Goal: Information Seeking & Learning: Learn about a topic

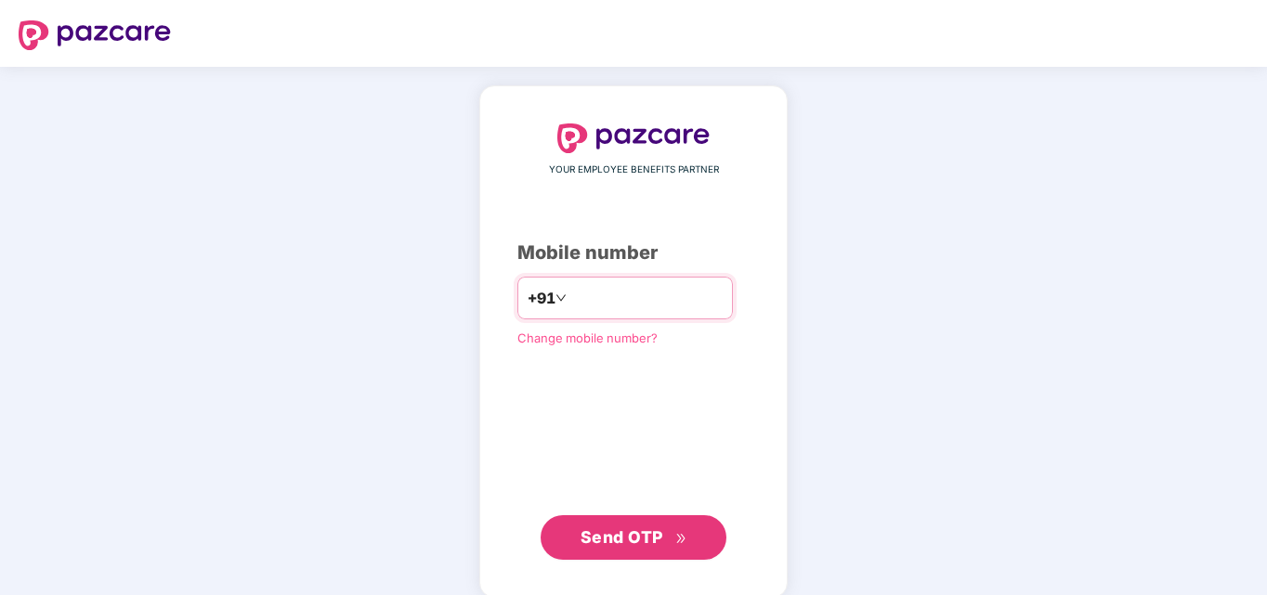
click at [591, 289] on input "number" at bounding box center [646, 298] width 152 height 30
type input "**********"
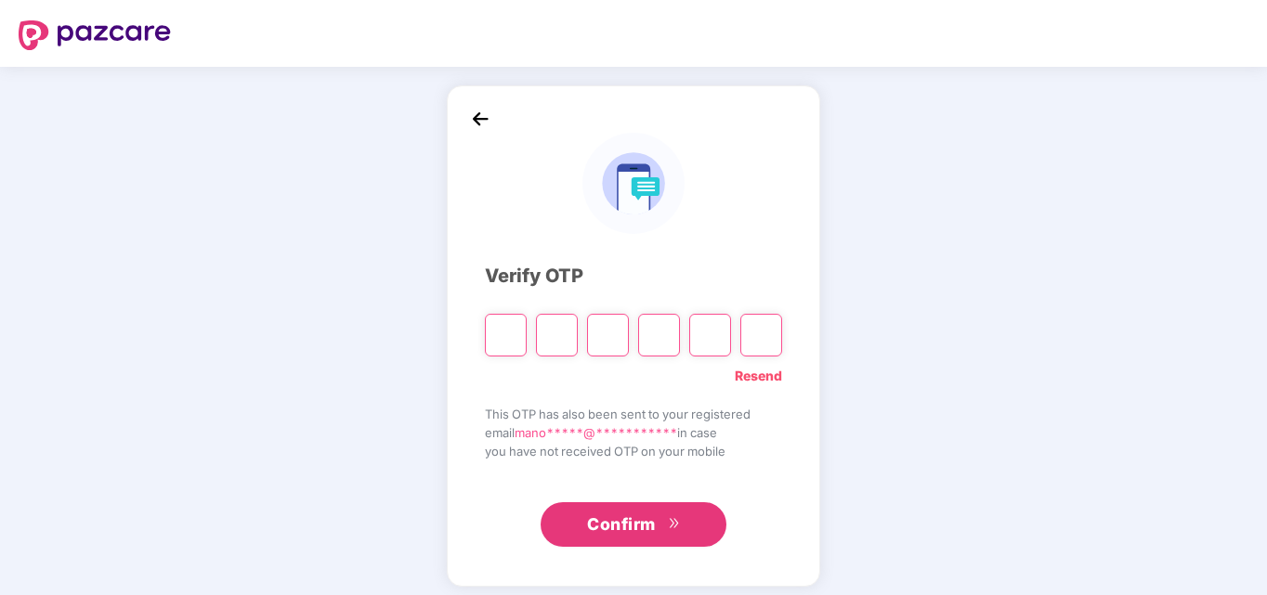
type input "*"
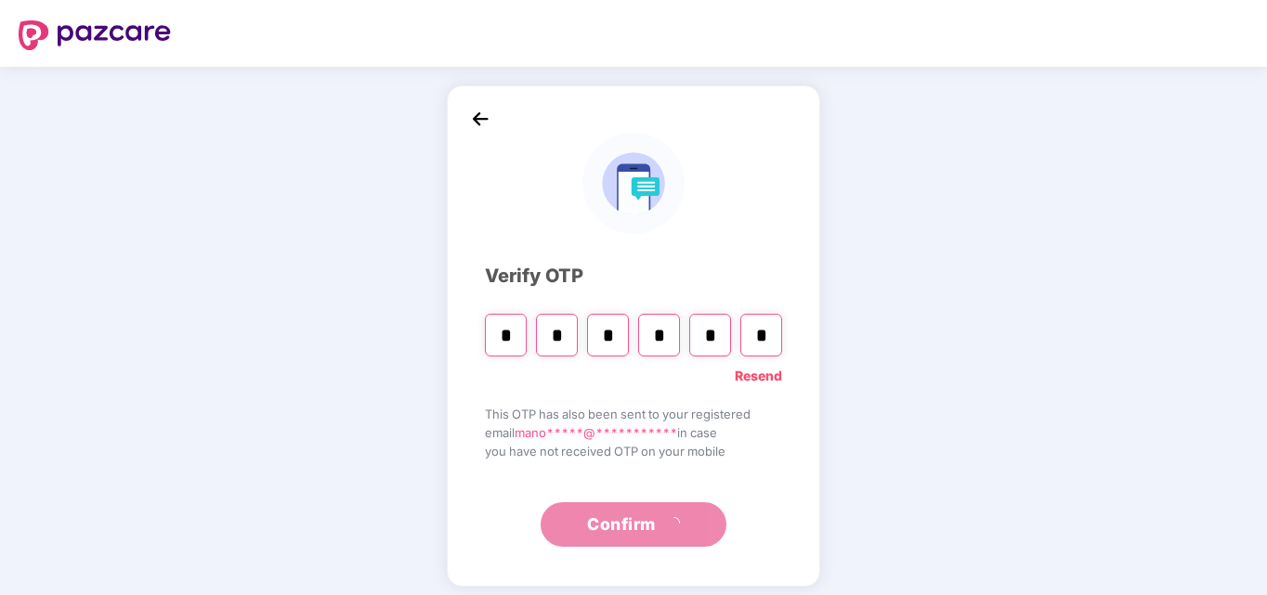
type input "*"
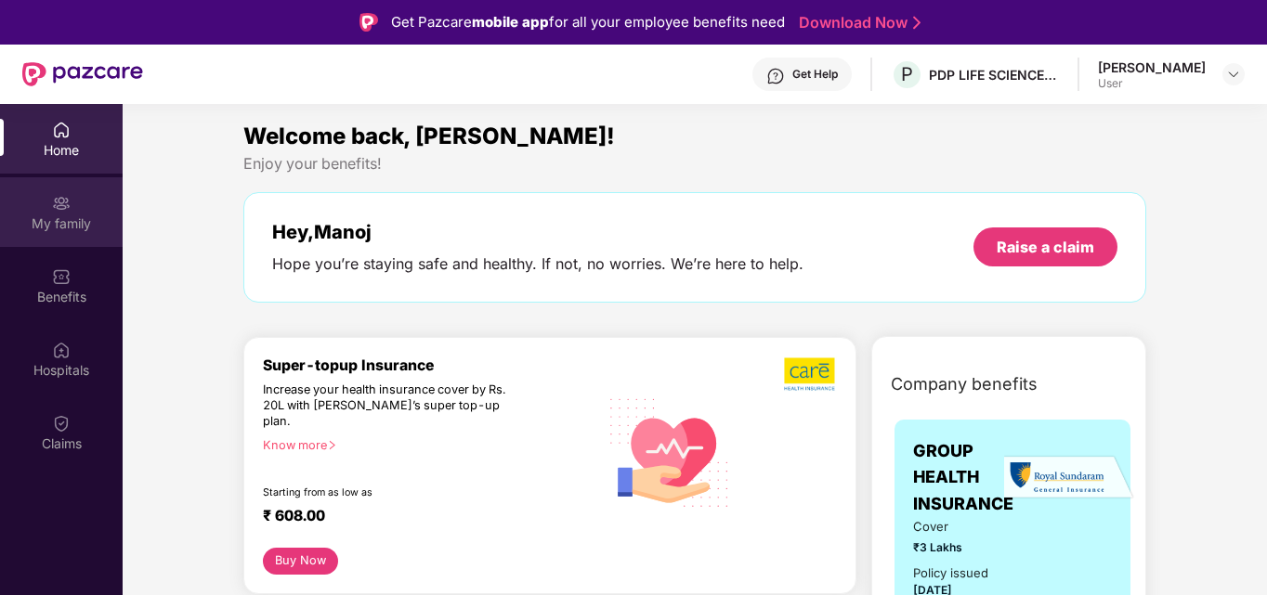
click at [29, 211] on div "My family" at bounding box center [61, 212] width 123 height 70
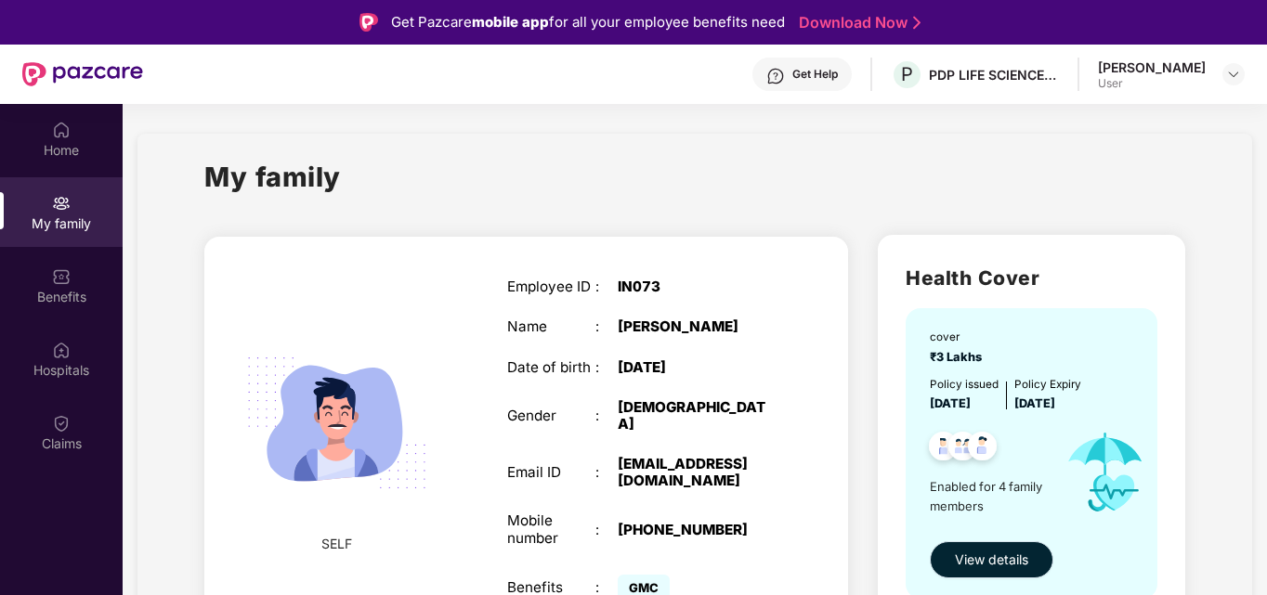
click at [969, 568] on span "View details" at bounding box center [991, 560] width 73 height 20
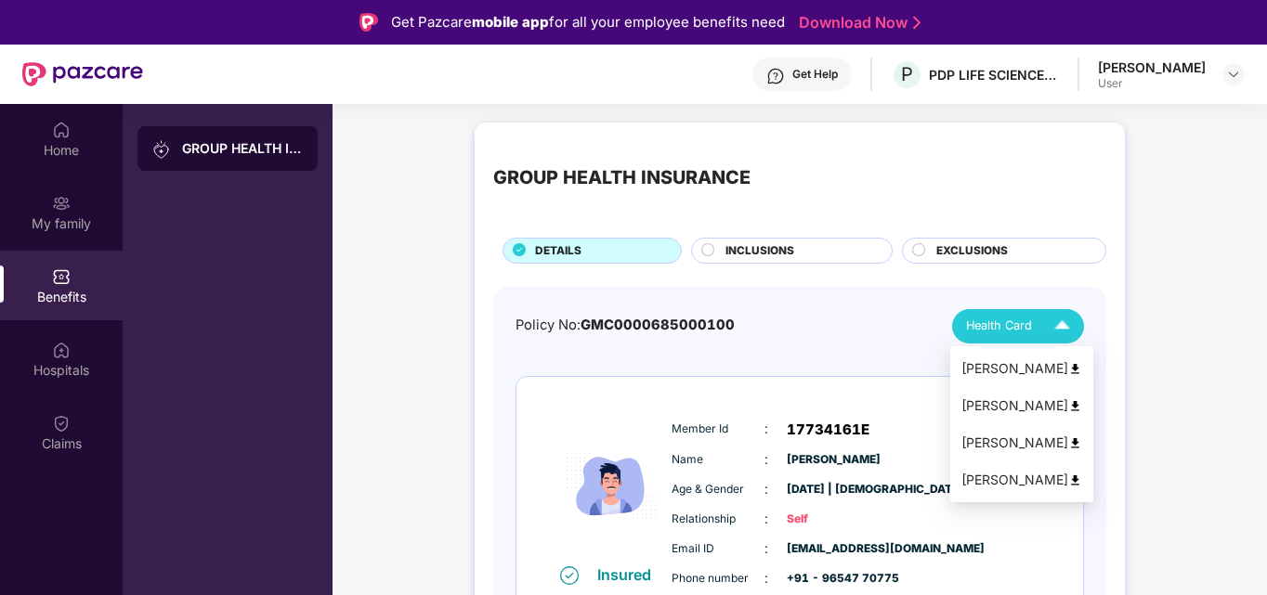
click at [1014, 322] on span "Health Card" at bounding box center [999, 326] width 66 height 19
click at [1068, 371] on img at bounding box center [1075, 369] width 14 height 14
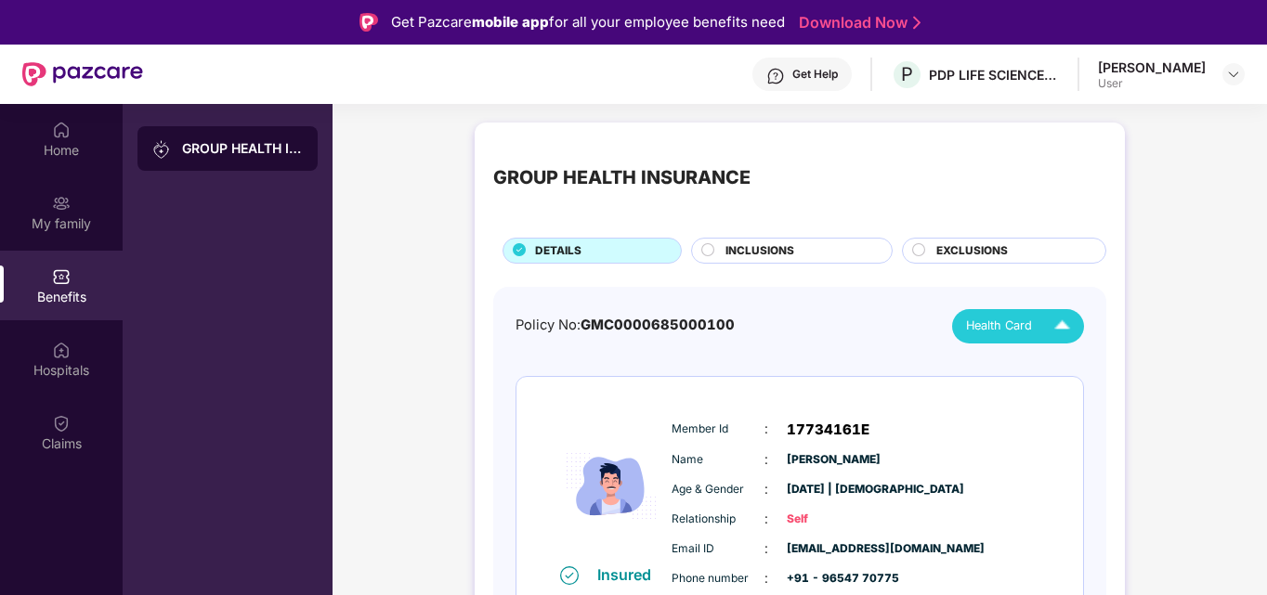
click at [1058, 324] on img at bounding box center [1062, 326] width 33 height 33
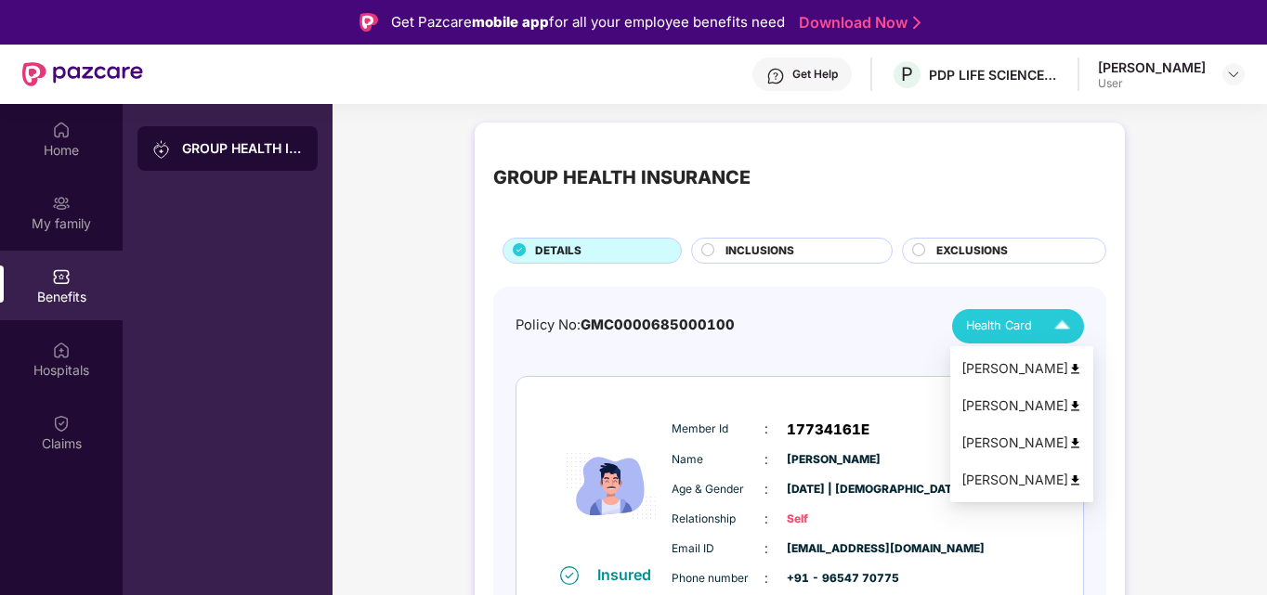
click at [1068, 406] on img at bounding box center [1075, 406] width 14 height 14
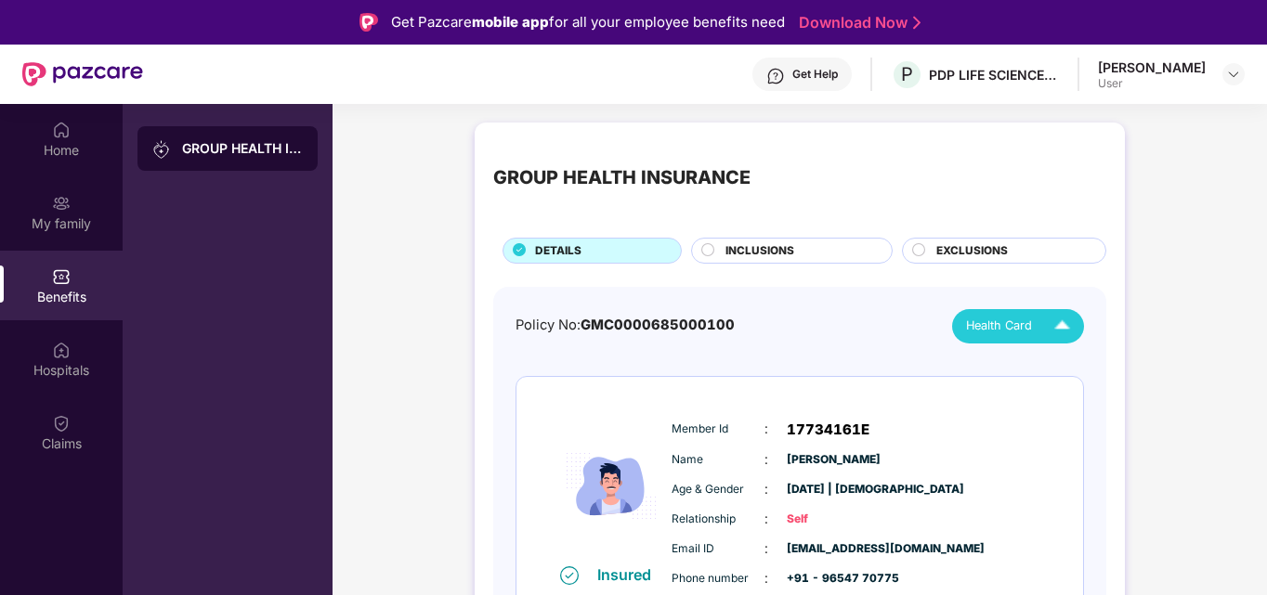
click at [1070, 320] on img at bounding box center [1062, 326] width 33 height 33
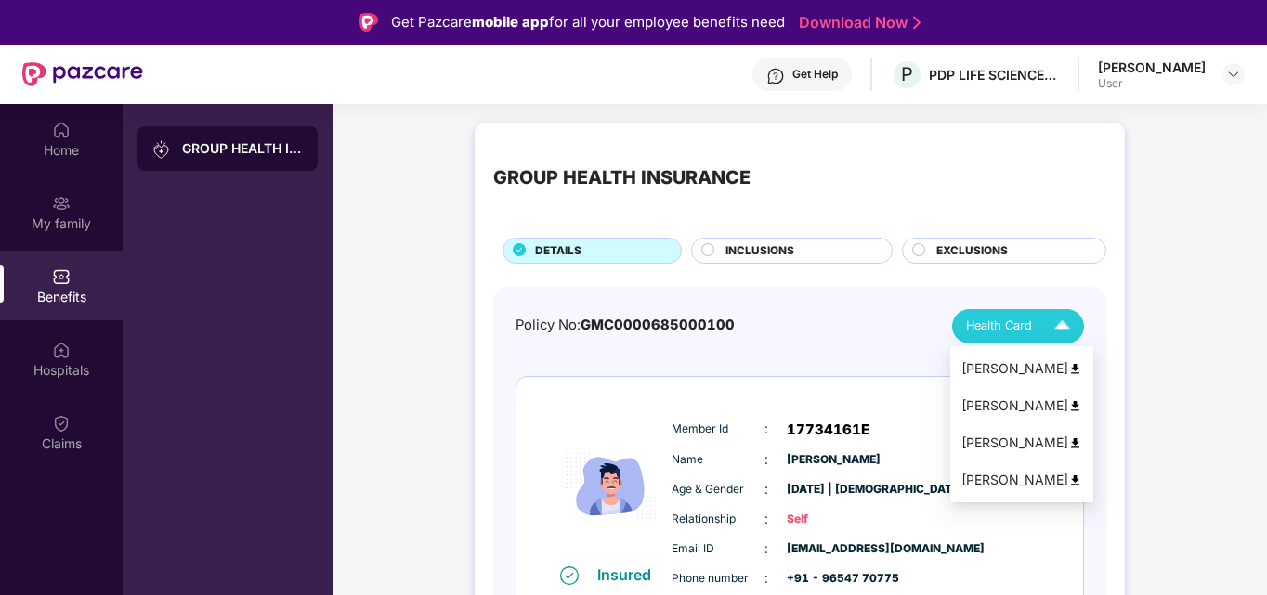
click at [1068, 443] on img at bounding box center [1075, 444] width 14 height 14
click at [1048, 320] on img at bounding box center [1062, 326] width 33 height 33
click at [1068, 485] on img at bounding box center [1075, 481] width 14 height 14
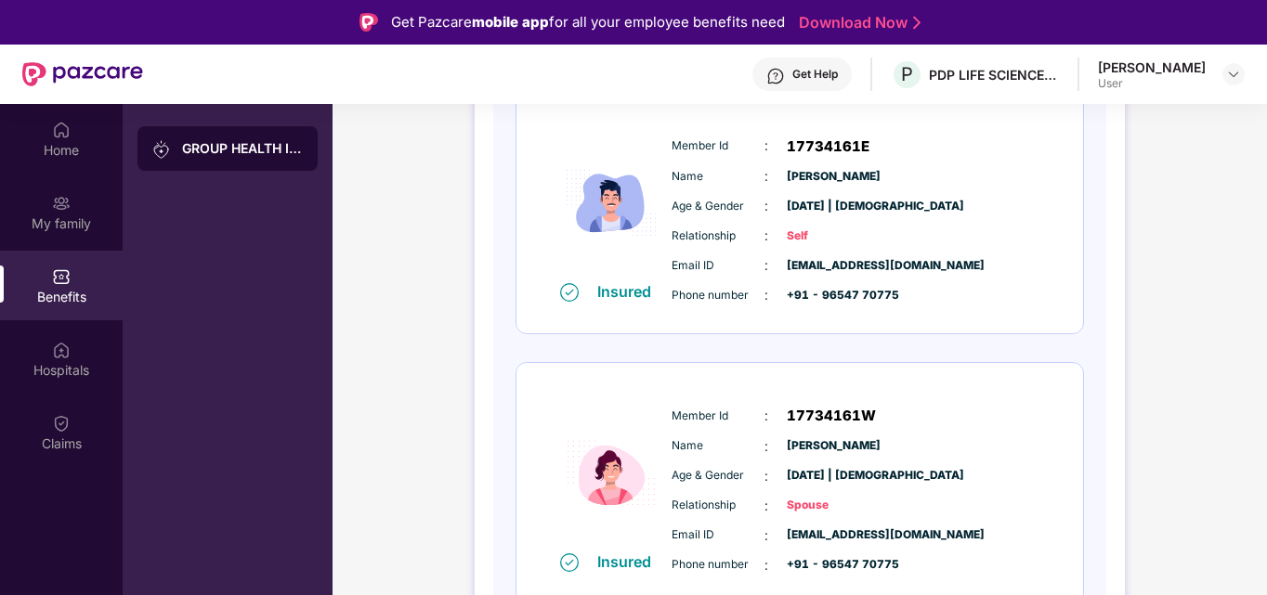
scroll to position [7, 0]
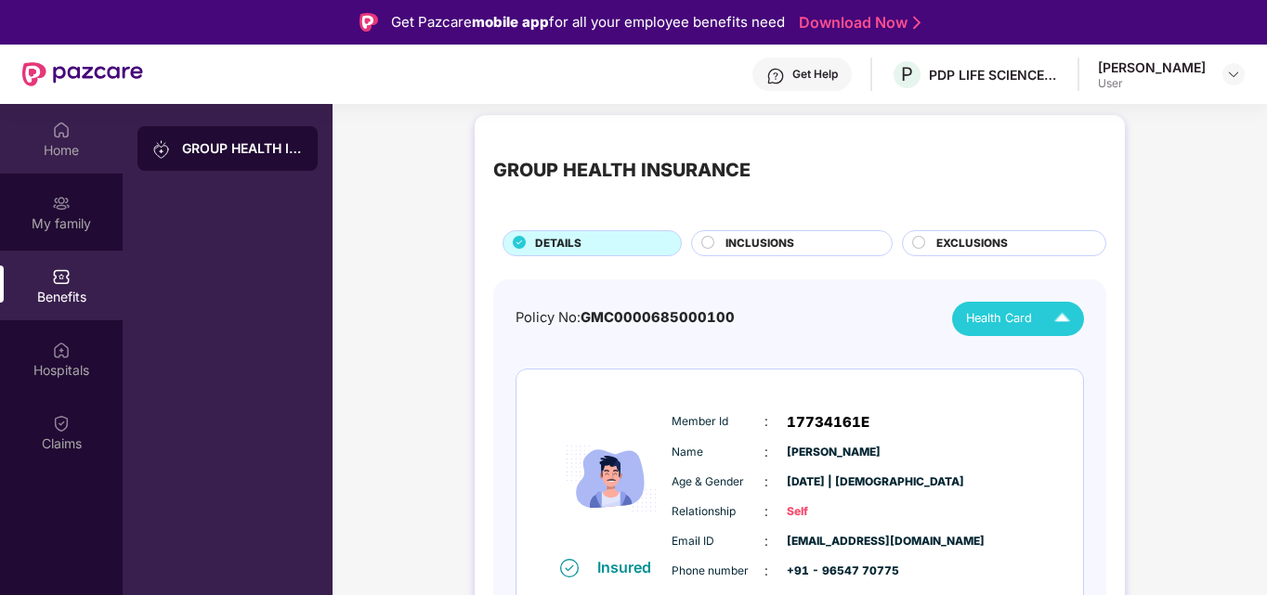
click at [64, 125] on img at bounding box center [61, 130] width 19 height 19
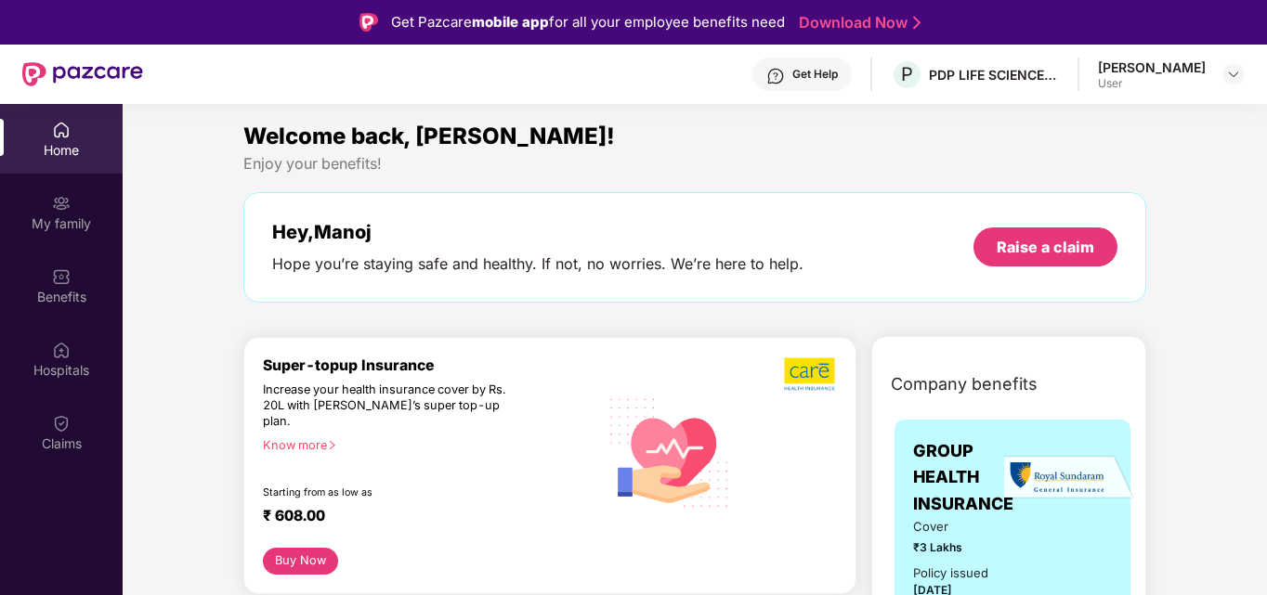
scroll to position [372, 0]
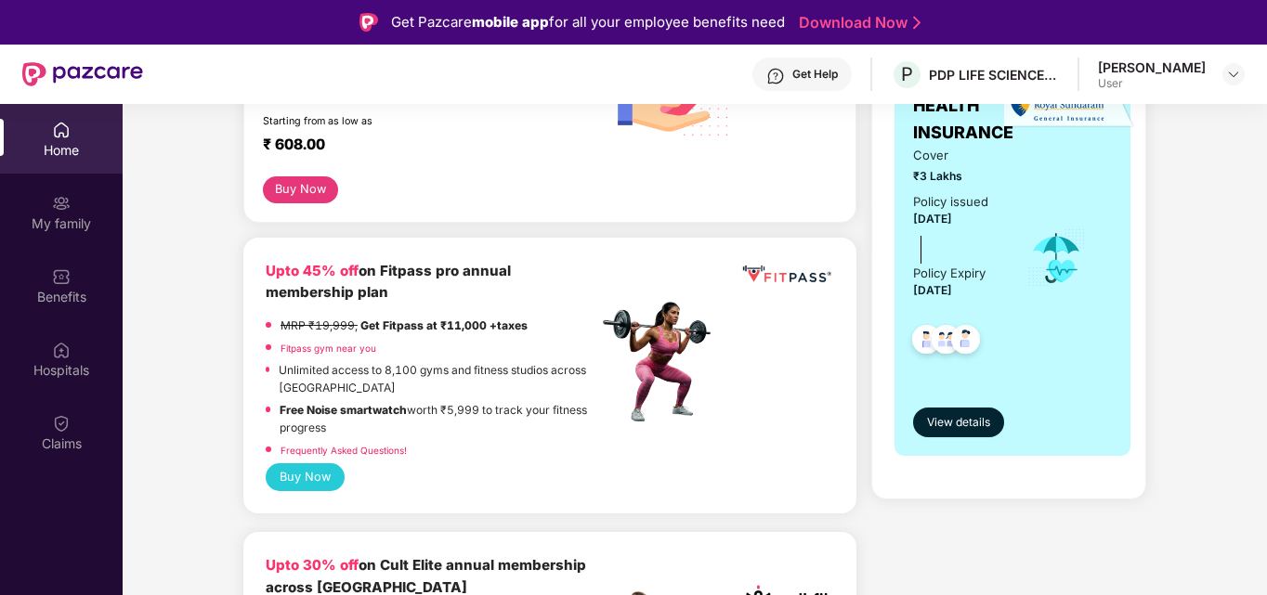
click at [1216, 74] on div "[PERSON_NAME] User" at bounding box center [1171, 75] width 147 height 33
click at [1230, 74] on img at bounding box center [1233, 74] width 15 height 15
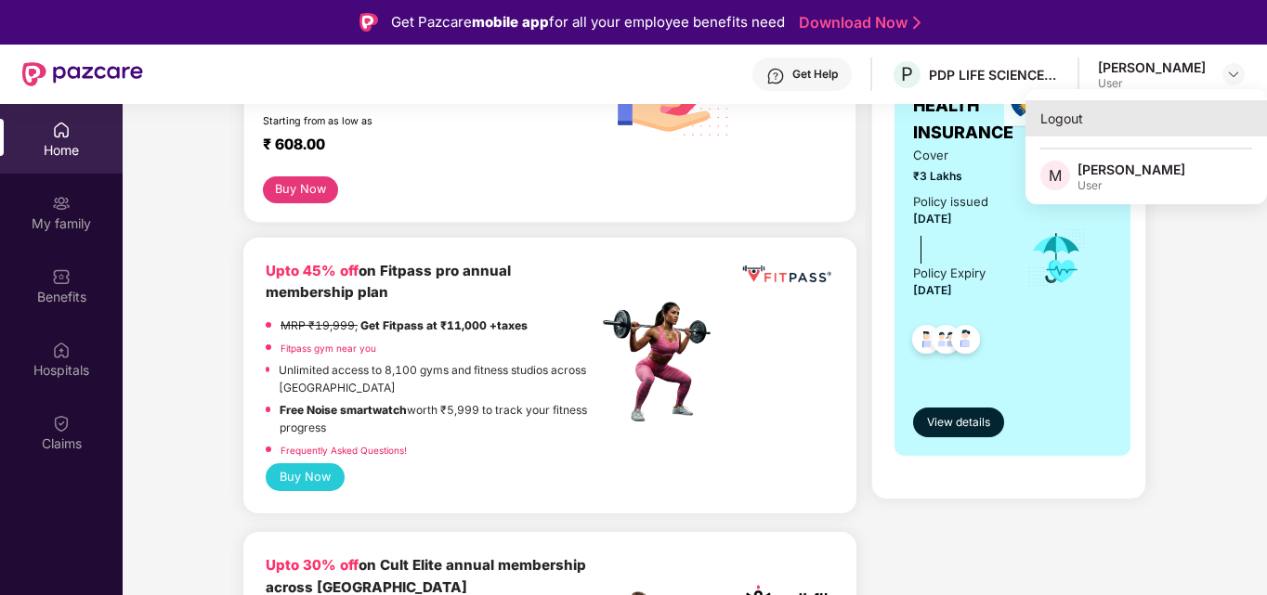
click at [1067, 120] on div "Logout" at bounding box center [1147, 118] width 242 height 36
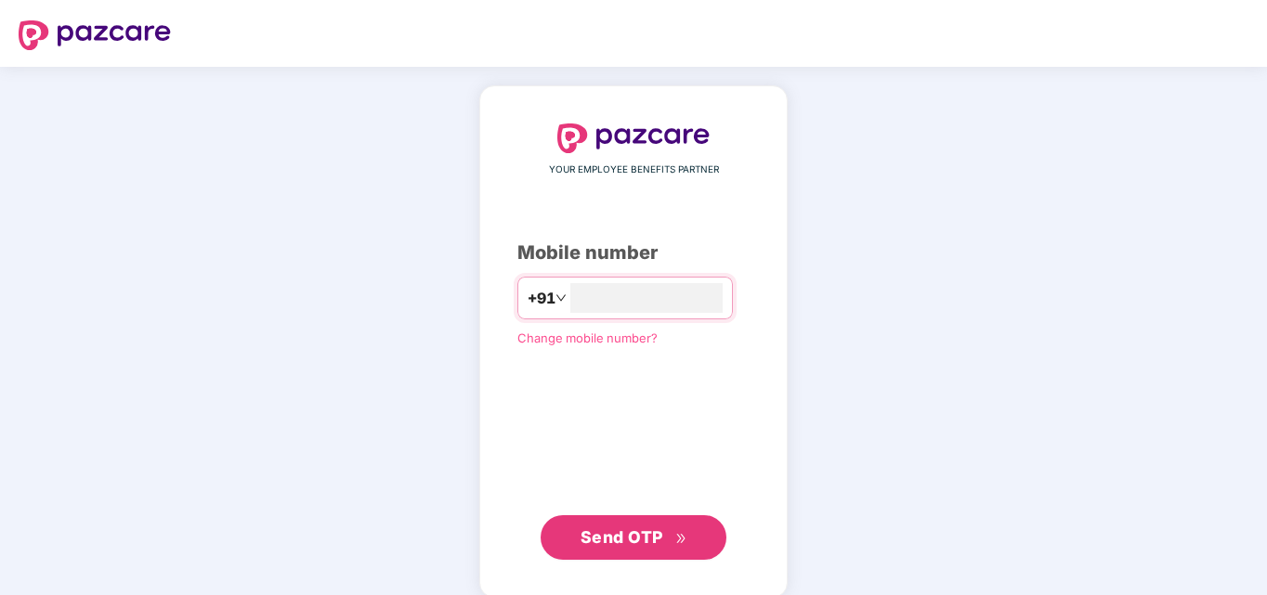
type input "**********"
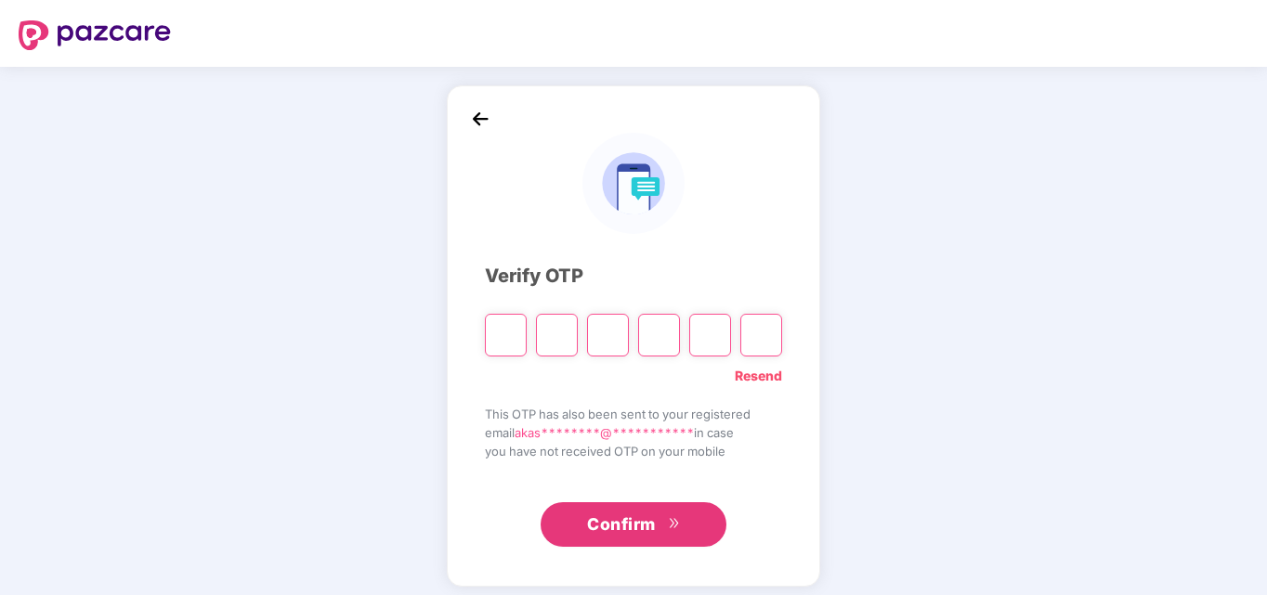
type input "*"
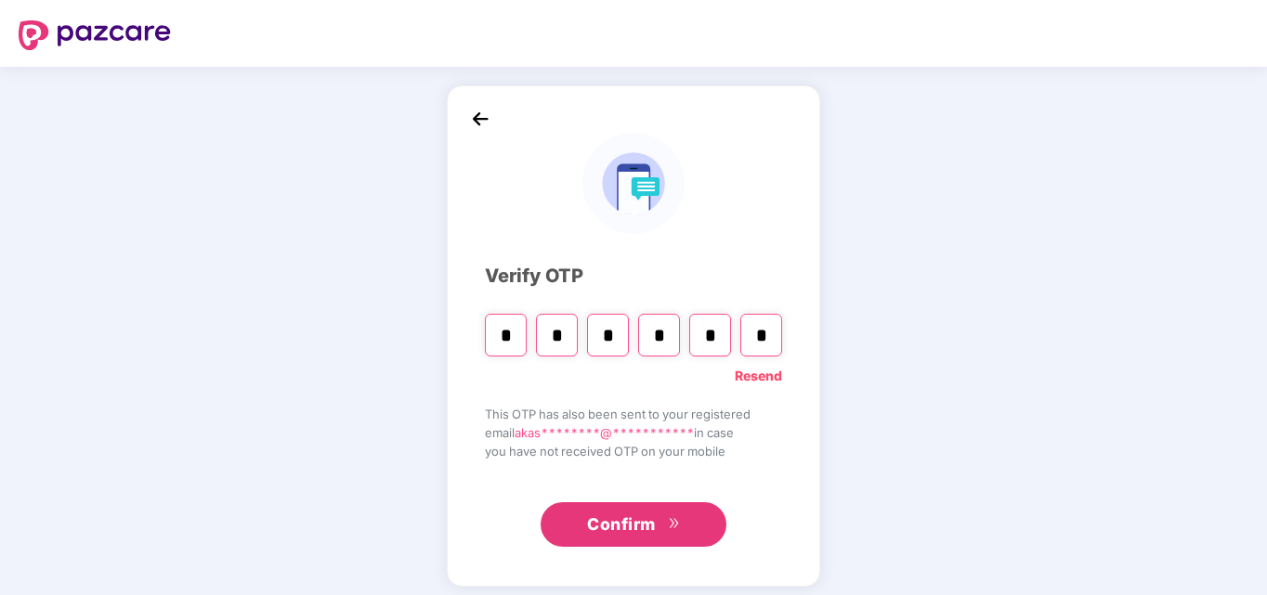
type input "*"
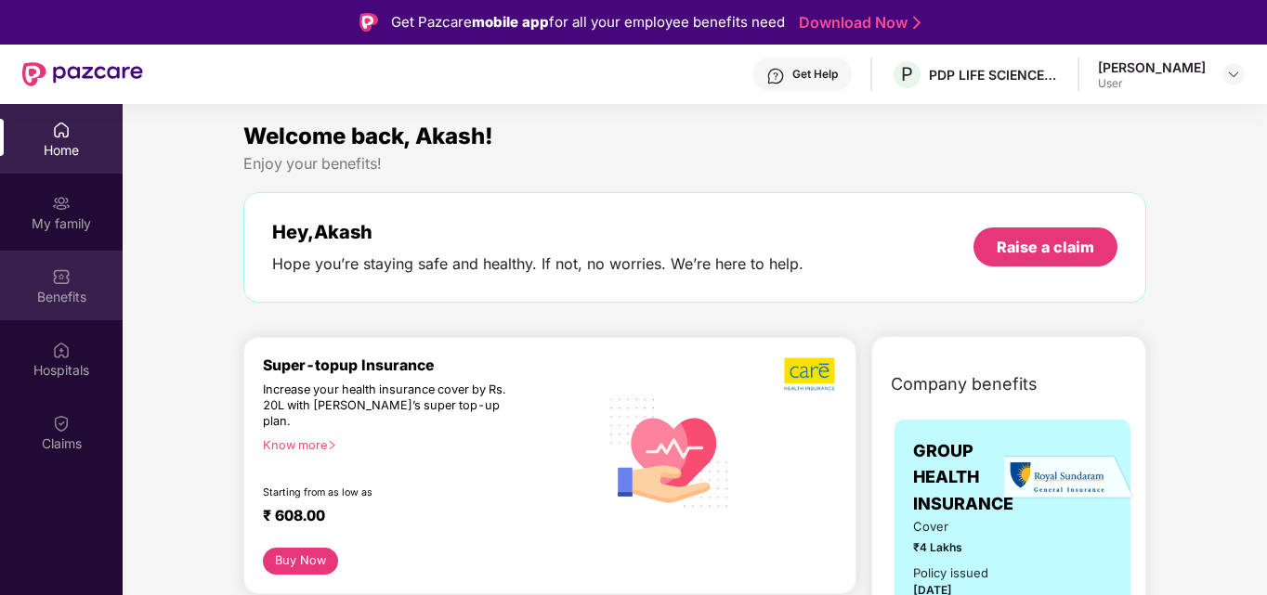
click at [75, 300] on div "Benefits" at bounding box center [61, 297] width 123 height 19
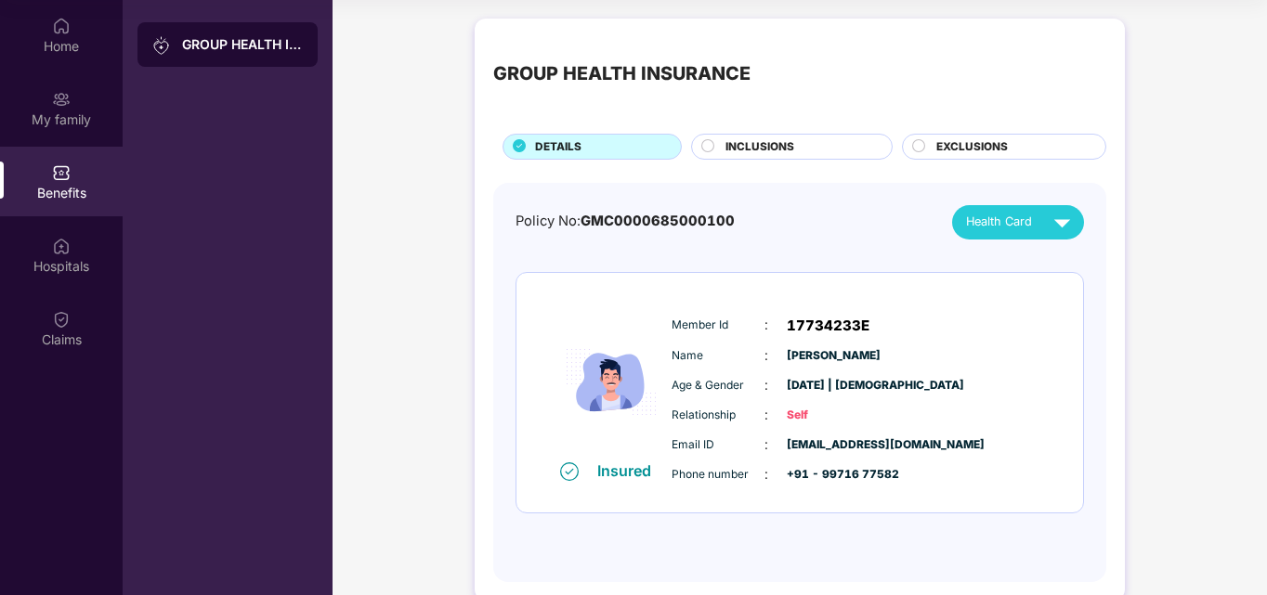
click at [771, 153] on span "INCLUSIONS" at bounding box center [759, 147] width 69 height 18
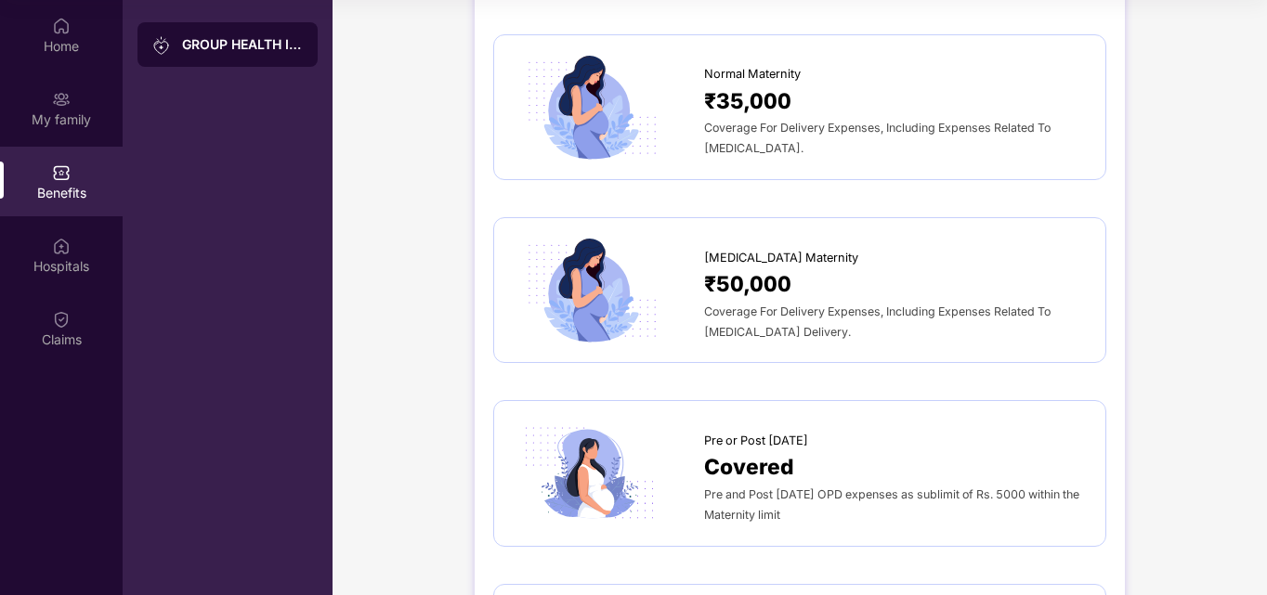
scroll to position [1672, 0]
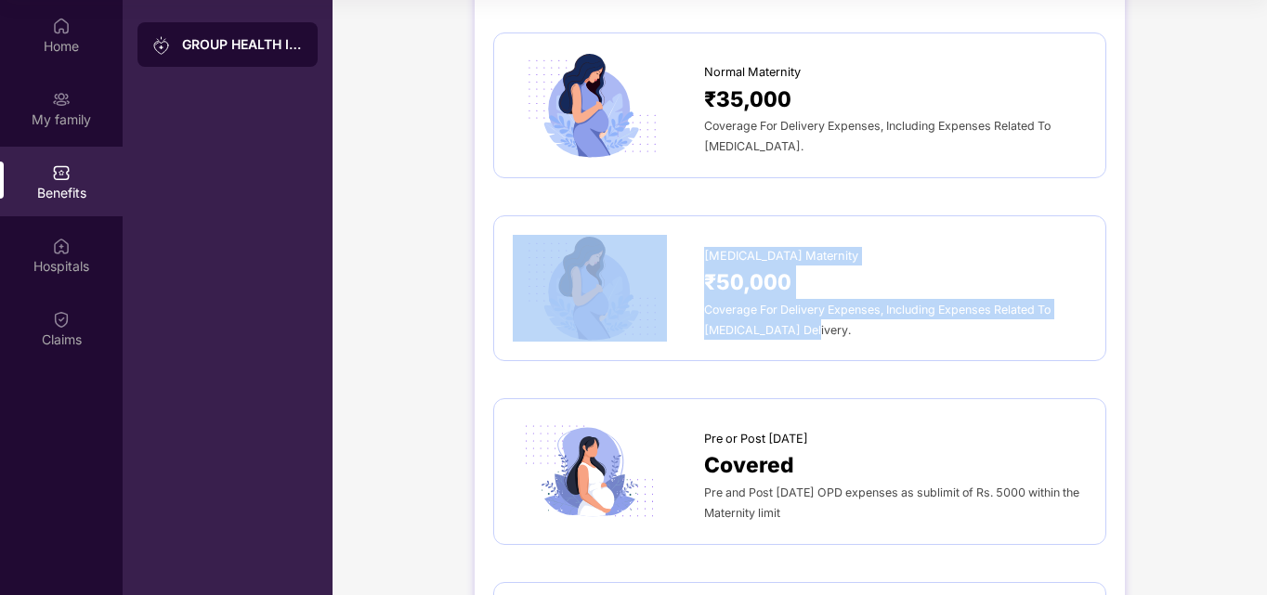
drag, startPoint x: 805, startPoint y: 310, endPoint x: 888, endPoint y: 331, distance: 85.2
click at [888, 331] on div "[MEDICAL_DATA] Maternity ₹50,000 Coverage For Delivery Expenses, Including Expe…" at bounding box center [800, 288] width 574 height 107
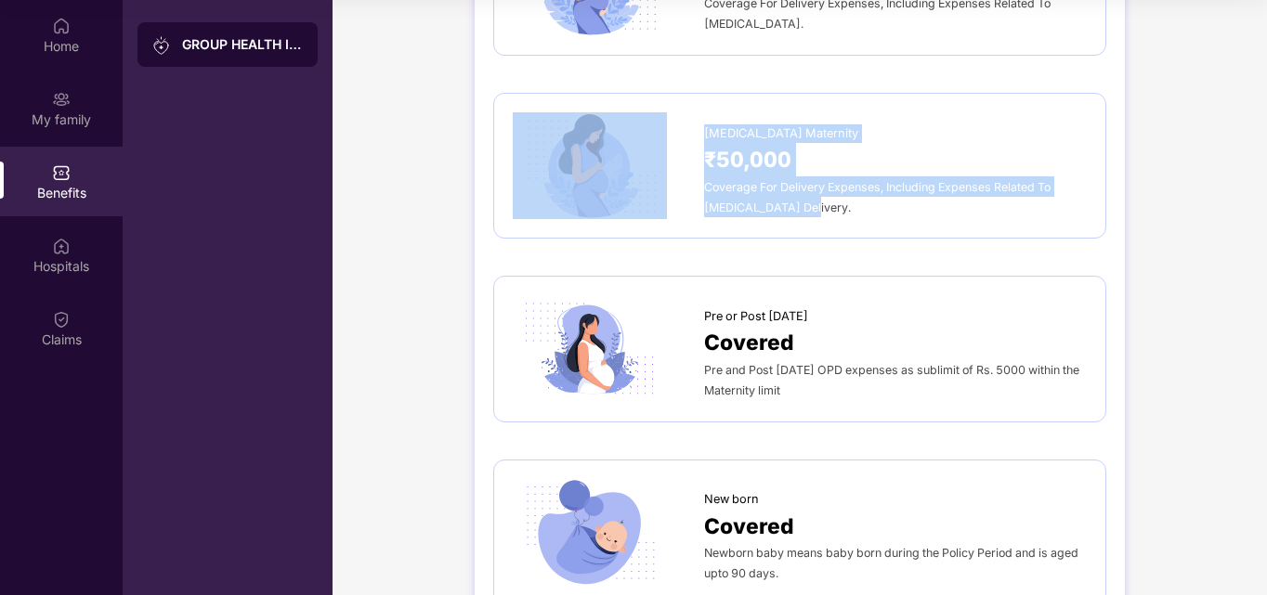
scroll to position [1765, 0]
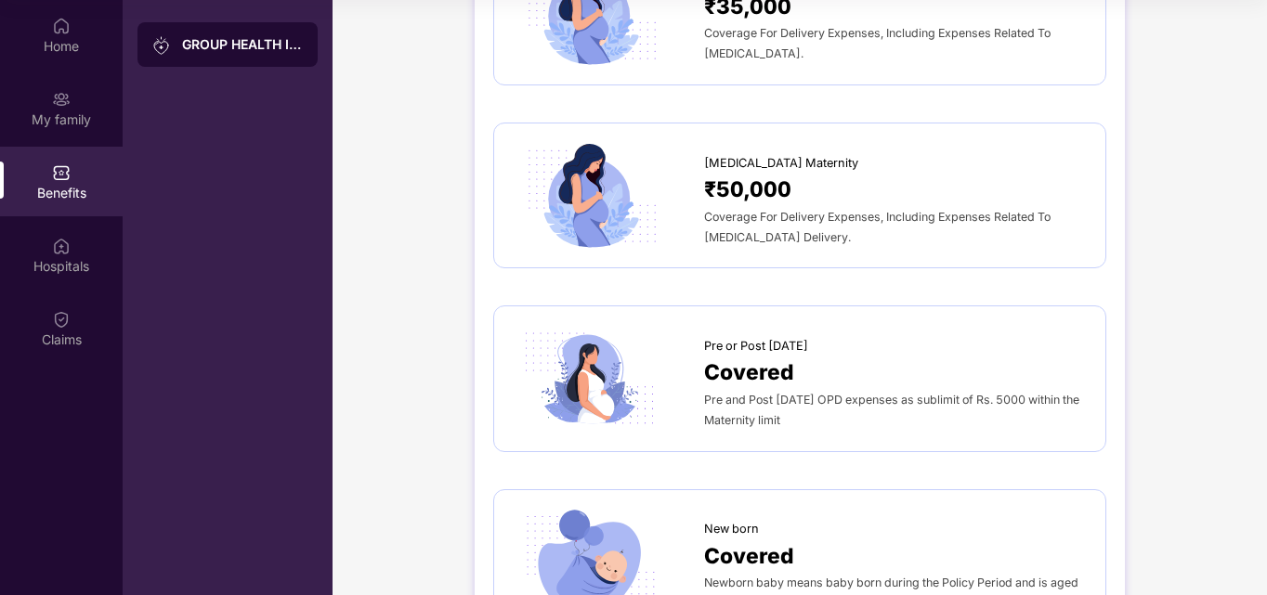
click at [896, 318] on div "Pre or Post [DATE] Covered Pre and Post [DATE] OPD expenses as sublimit of Rs. …" at bounding box center [799, 379] width 613 height 146
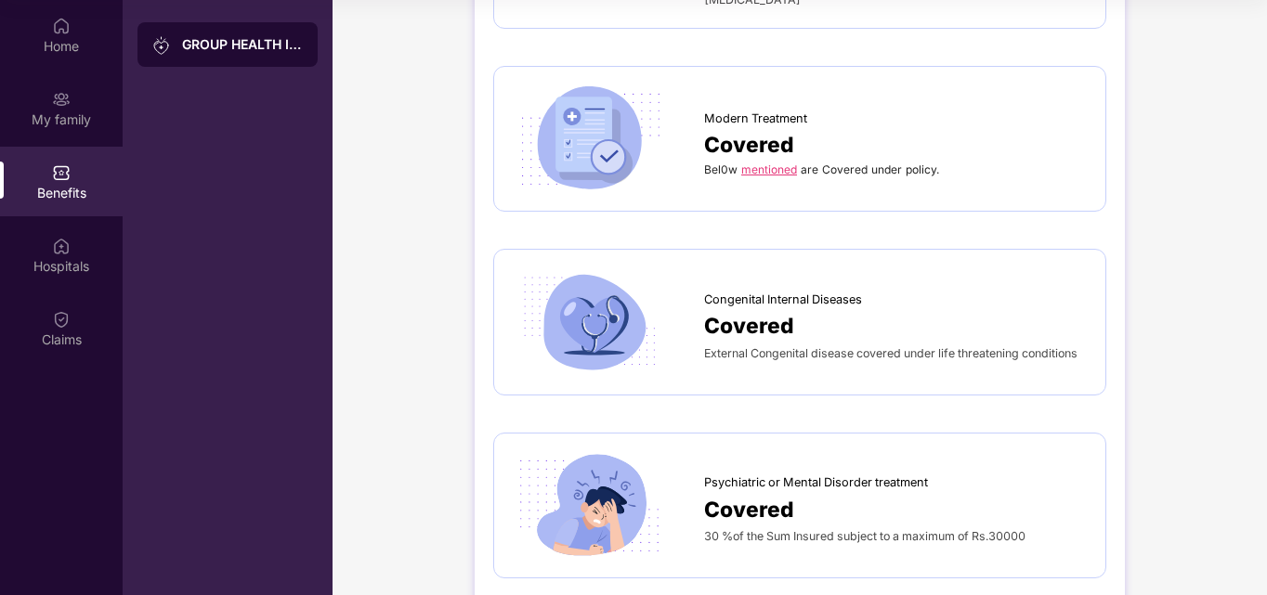
scroll to position [3011, 0]
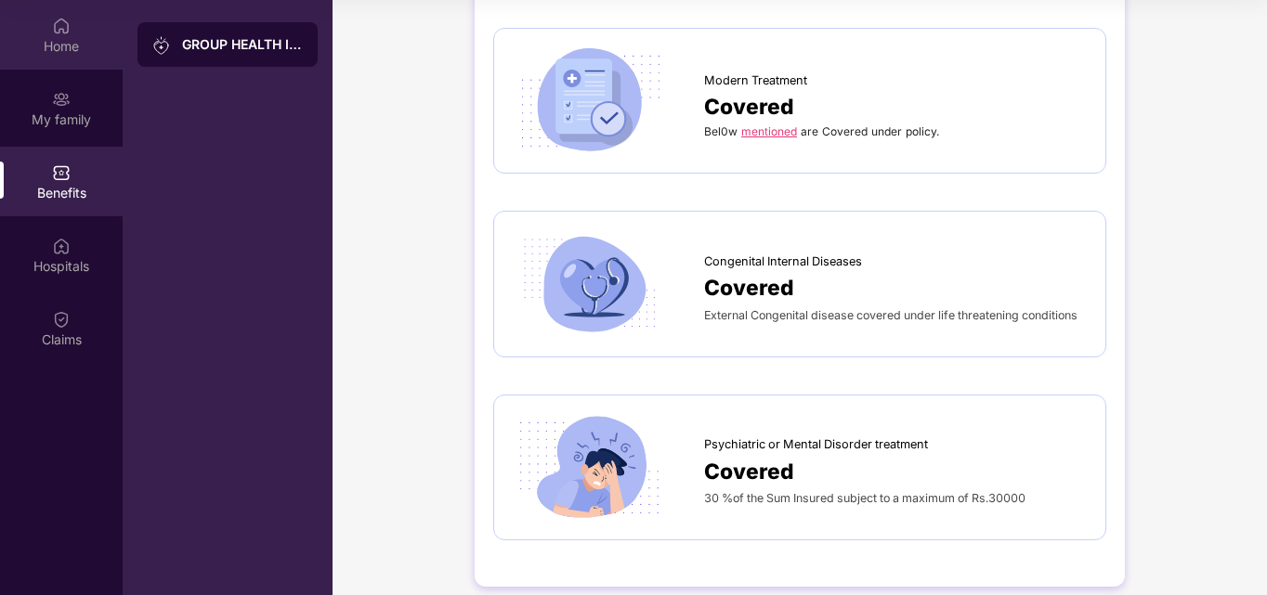
click at [63, 29] on img at bounding box center [61, 26] width 19 height 19
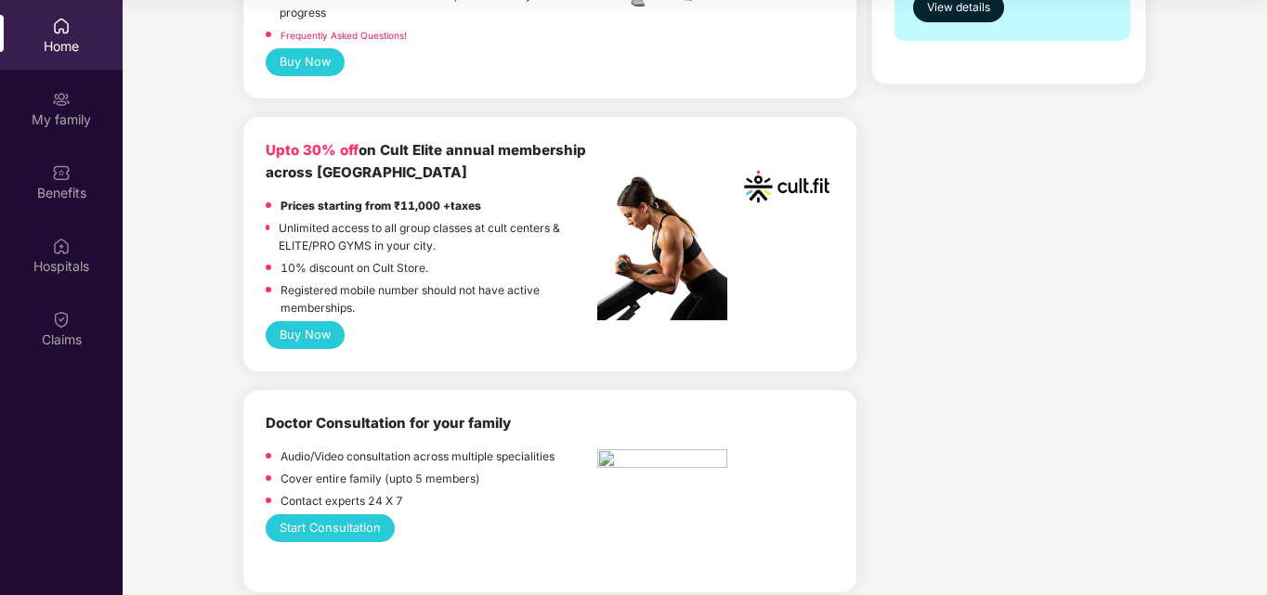
scroll to position [650, 0]
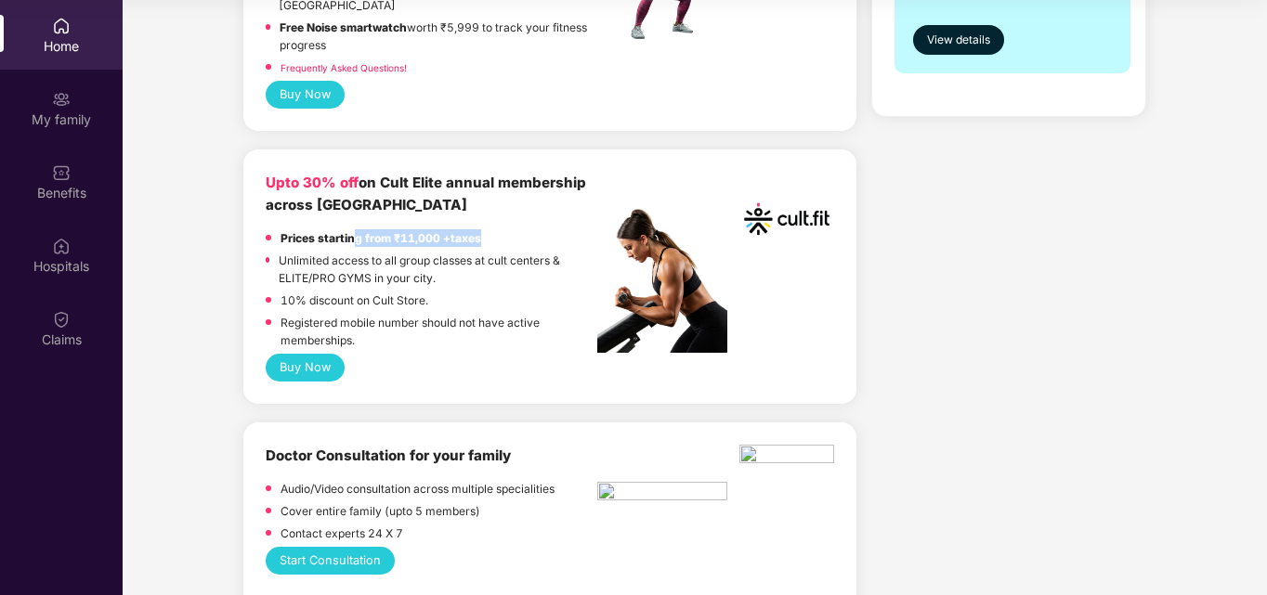
drag, startPoint x: 357, startPoint y: 219, endPoint x: 489, endPoint y: 220, distance: 131.9
click at [489, 229] on div "Prices starting from ₹11,000 +taxes" at bounding box center [432, 240] width 332 height 22
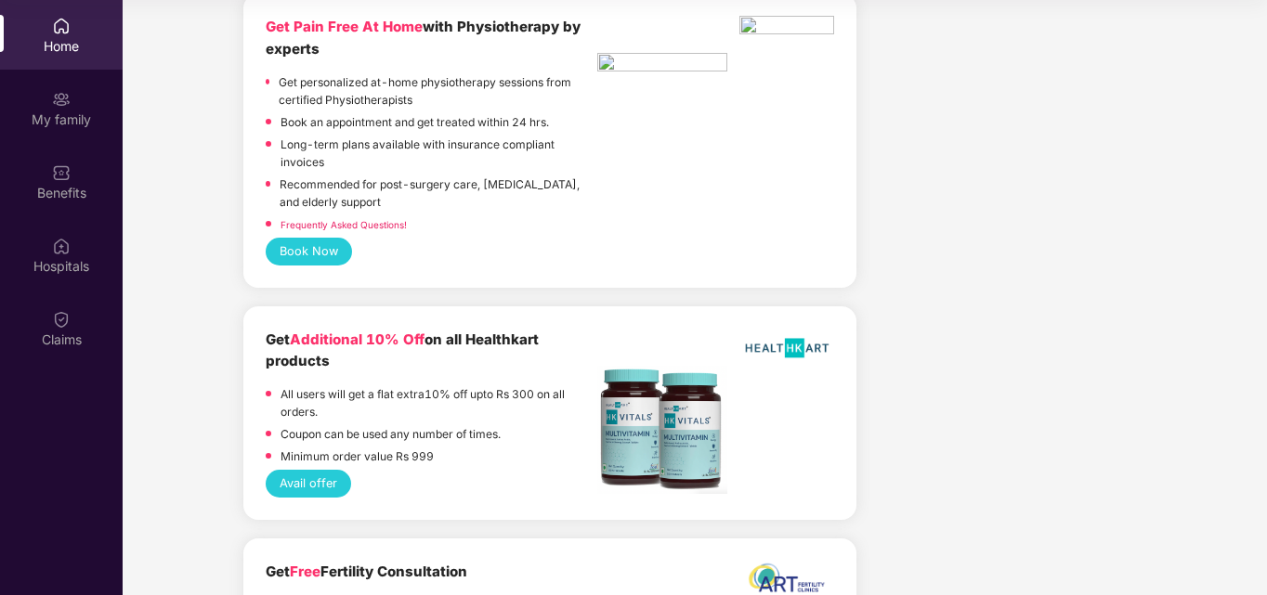
scroll to position [3994, 0]
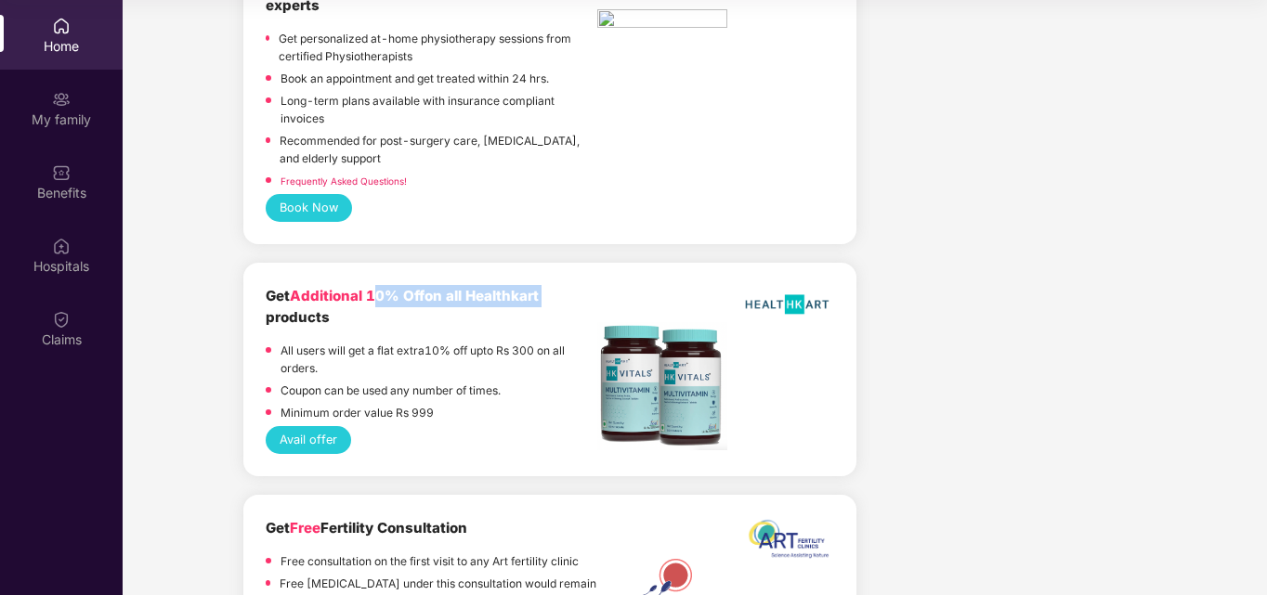
drag, startPoint x: 481, startPoint y: 278, endPoint x: 558, endPoint y: 279, distance: 77.1
click at [558, 285] on div "Get Additional 10% Off on all Healthkart products" at bounding box center [432, 307] width 332 height 44
click at [434, 292] on div "Get Additional 10% Off on all Healthkart products" at bounding box center [432, 307] width 332 height 44
click at [290, 429] on button "Avail offer" at bounding box center [308, 440] width 85 height 28
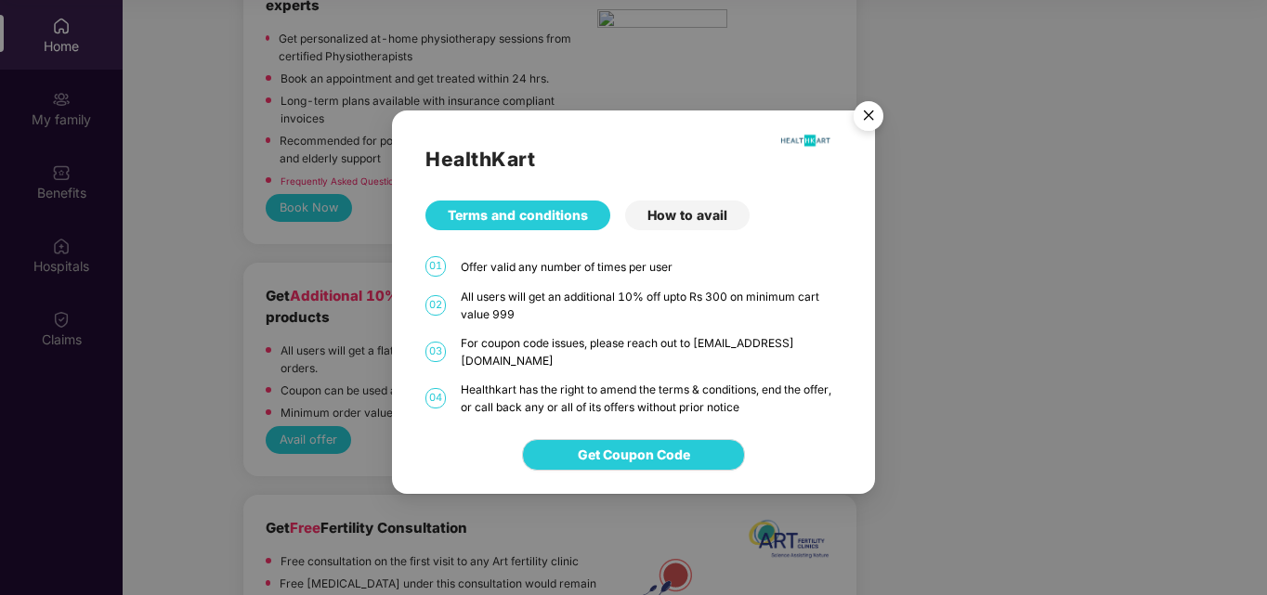
click at [683, 223] on div "How to avail" at bounding box center [687, 216] width 124 height 30
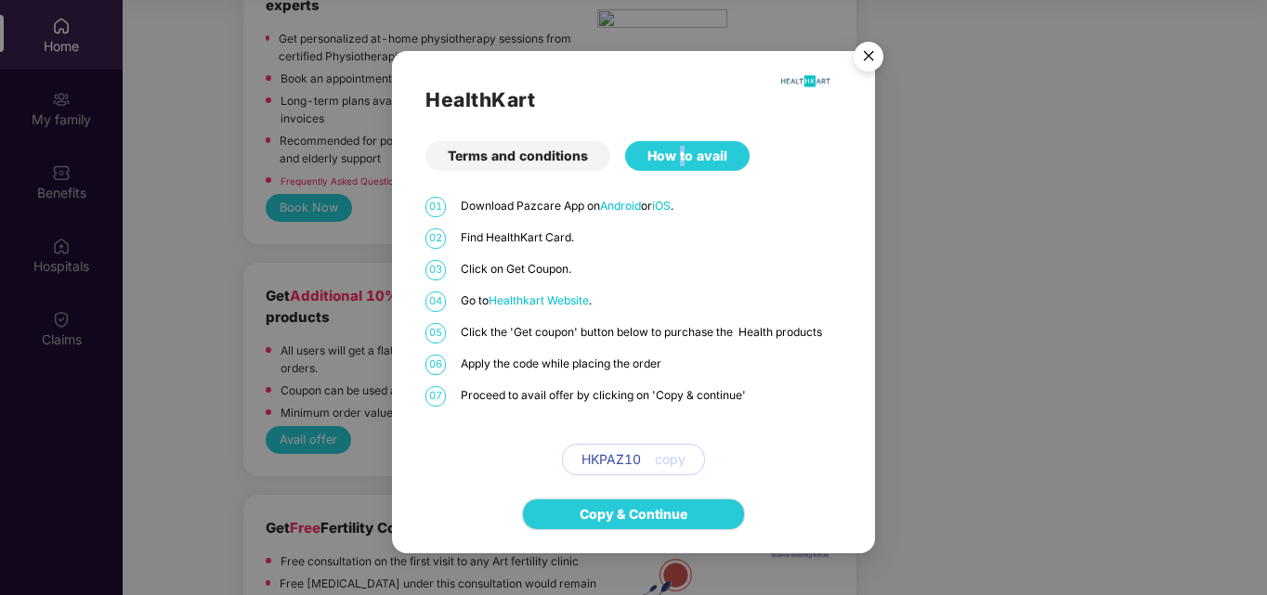
click at [872, 38] on img "Close" at bounding box center [869, 59] width 52 height 52
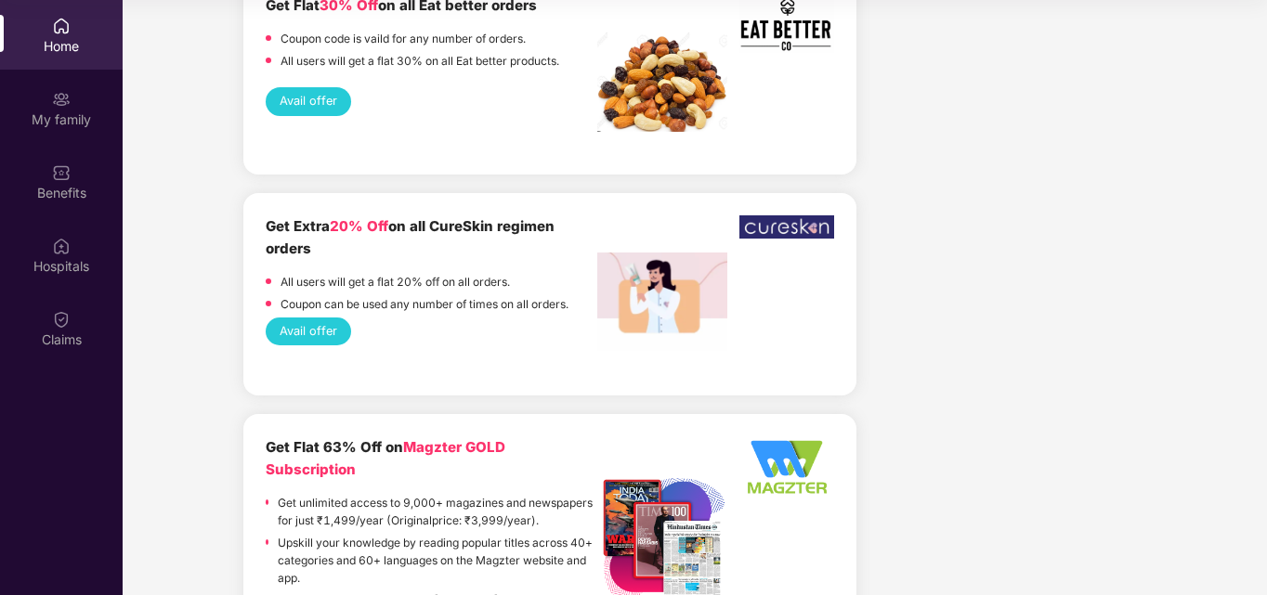
scroll to position [4977, 0]
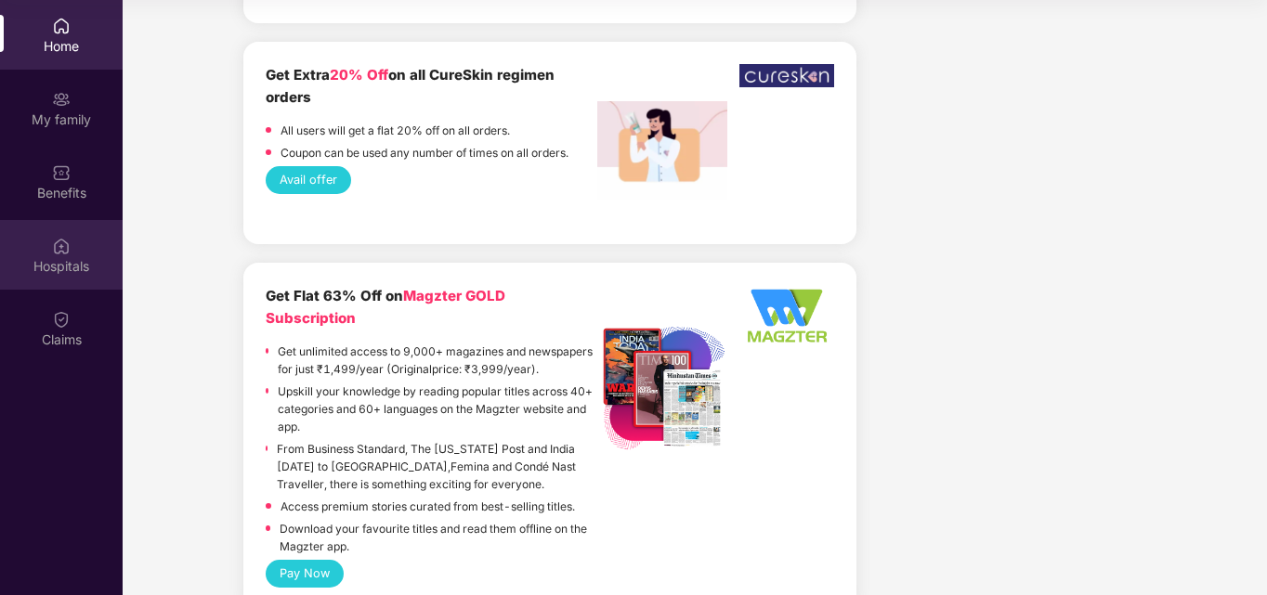
click at [76, 259] on div "Hospitals" at bounding box center [61, 266] width 123 height 19
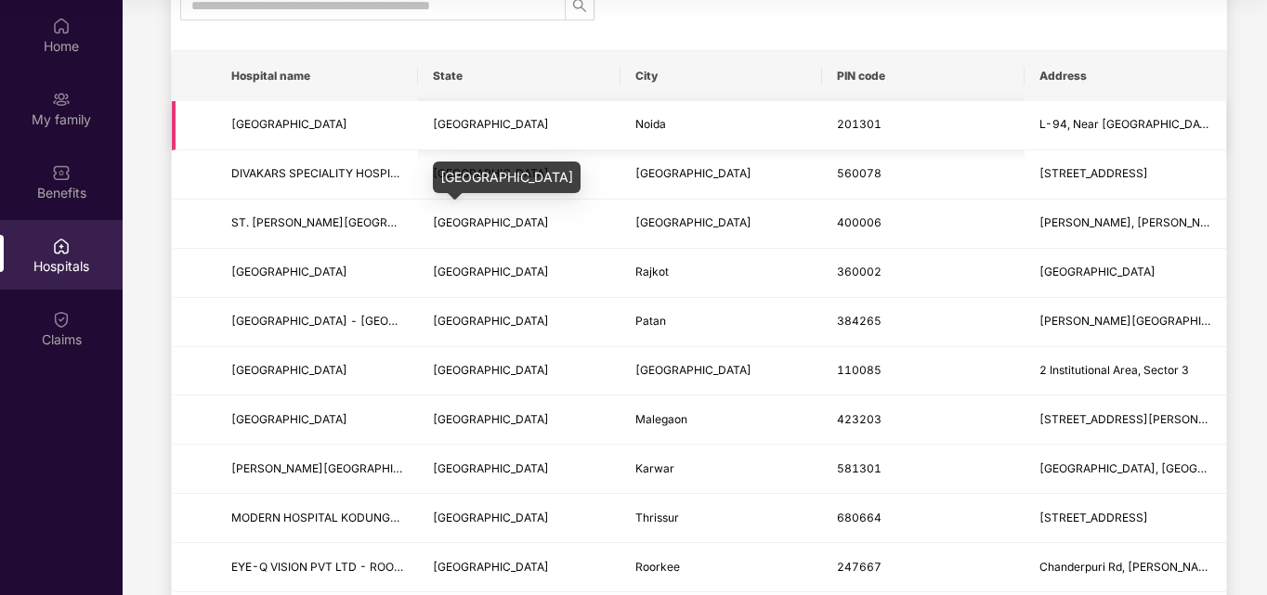
scroll to position [93, 0]
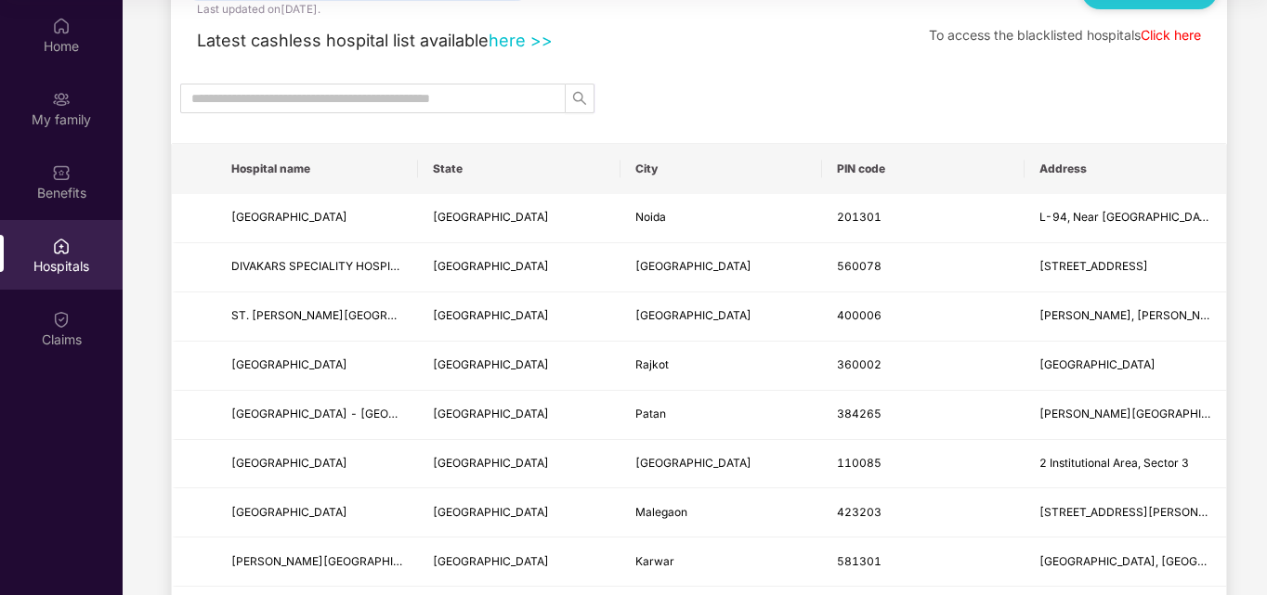
click at [436, 180] on th "State" at bounding box center [519, 169] width 202 height 50
click at [446, 168] on th "State" at bounding box center [519, 169] width 202 height 50
click at [513, 33] on link "here >>" at bounding box center [521, 40] width 64 height 20
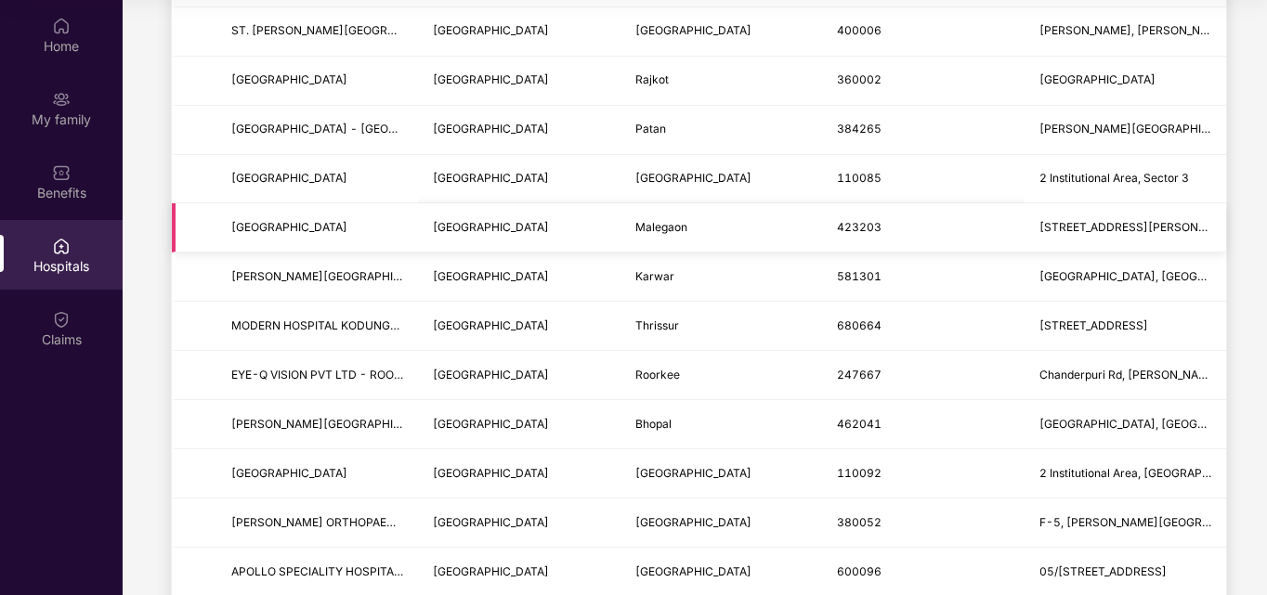
scroll to position [372, 0]
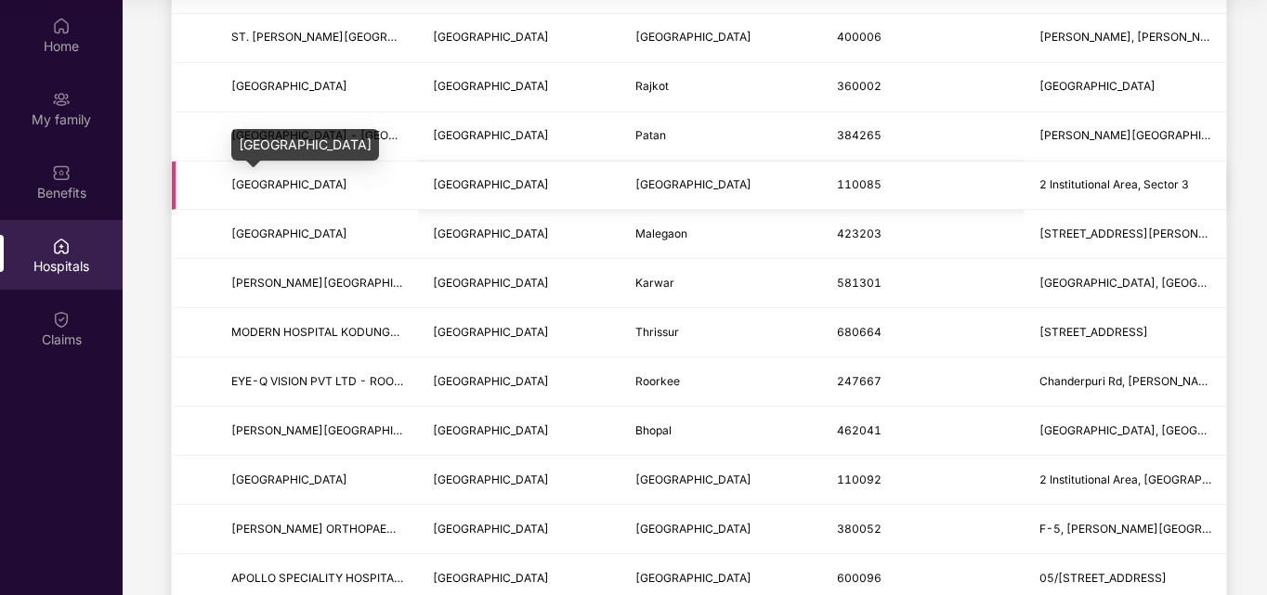
drag, startPoint x: 412, startPoint y: 189, endPoint x: 229, endPoint y: 179, distance: 182.3
click at [229, 179] on td "[GEOGRAPHIC_DATA]" at bounding box center [317, 186] width 202 height 49
click at [416, 197] on td "[GEOGRAPHIC_DATA]" at bounding box center [317, 186] width 202 height 49
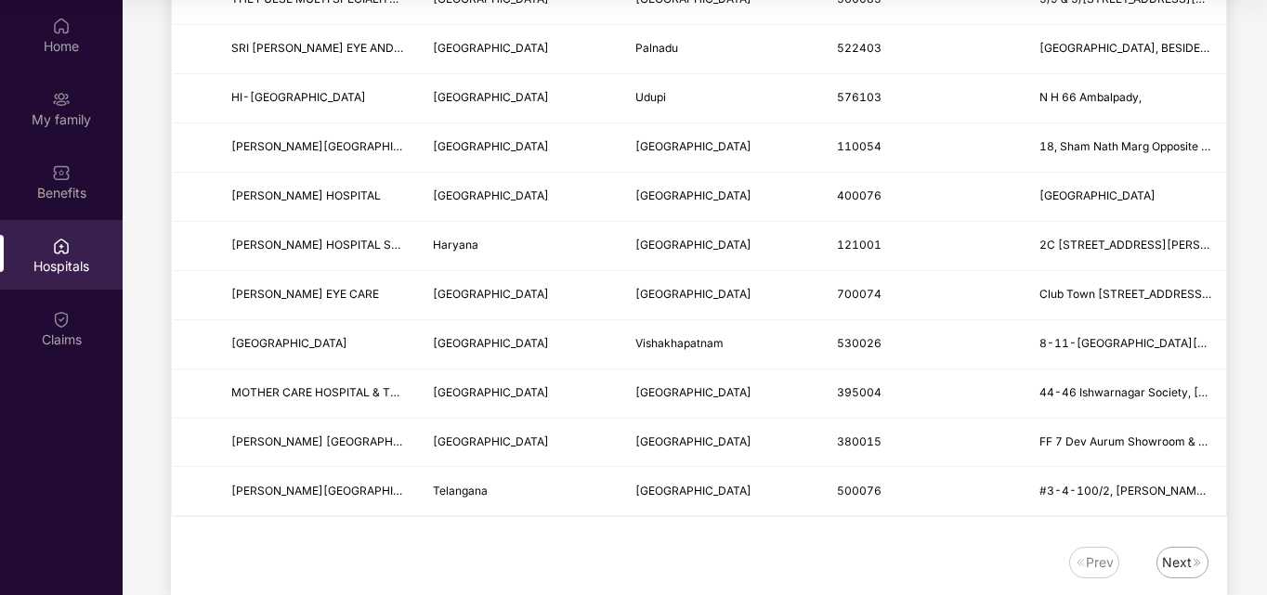
scroll to position [2268, 0]
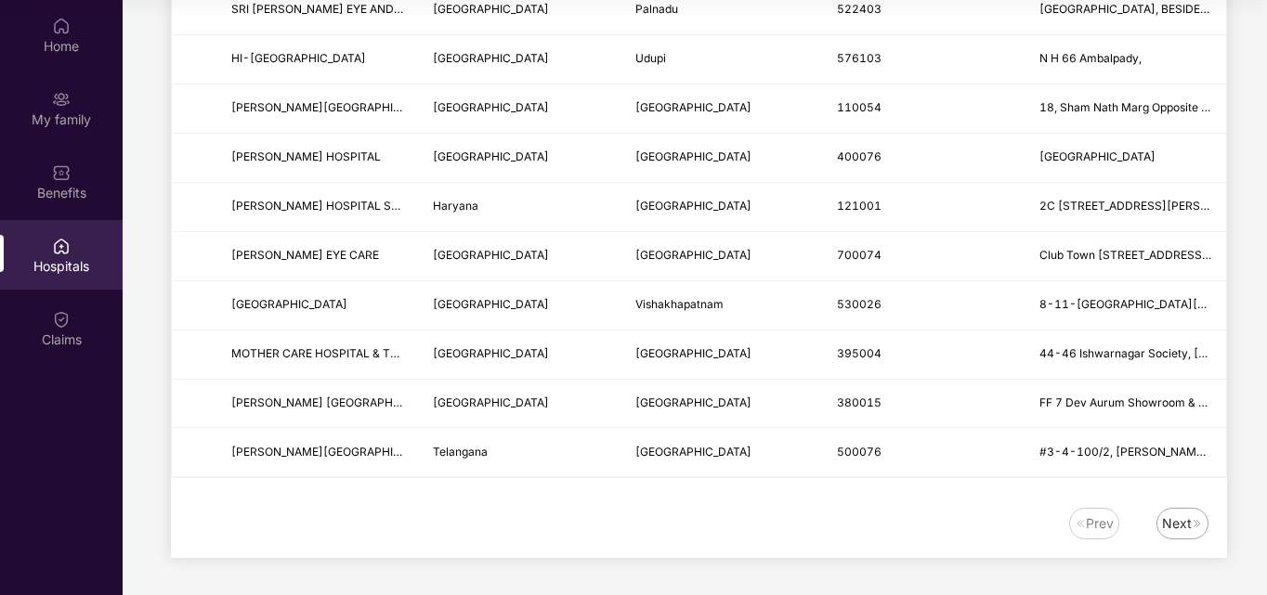
click at [1189, 523] on div "Next" at bounding box center [1177, 524] width 30 height 20
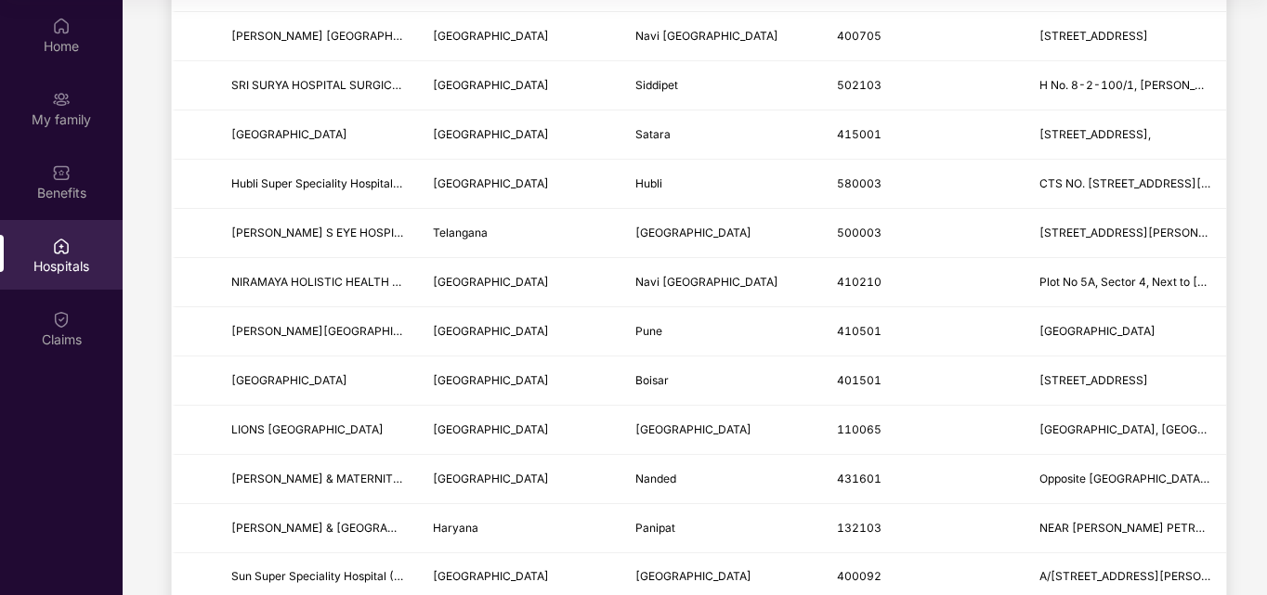
scroll to position [1765, 0]
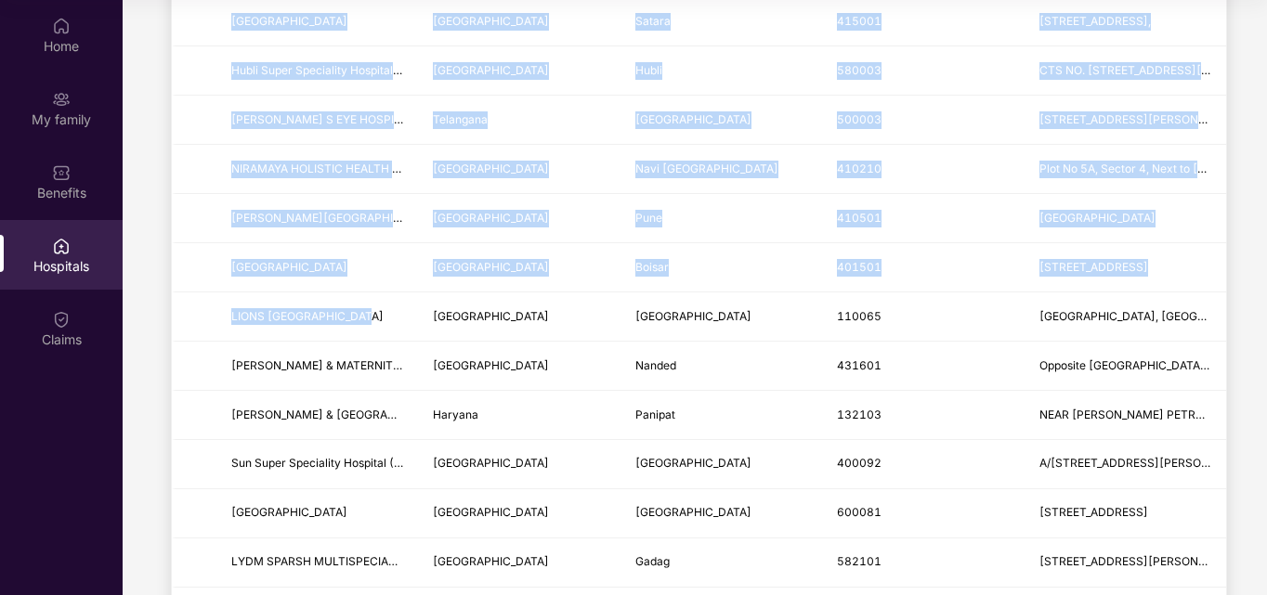
drag, startPoint x: 378, startPoint y: 331, endPoint x: 149, endPoint y: 302, distance: 231.2
click at [380, 334] on td "LIONS [GEOGRAPHIC_DATA]" at bounding box center [317, 317] width 202 height 49
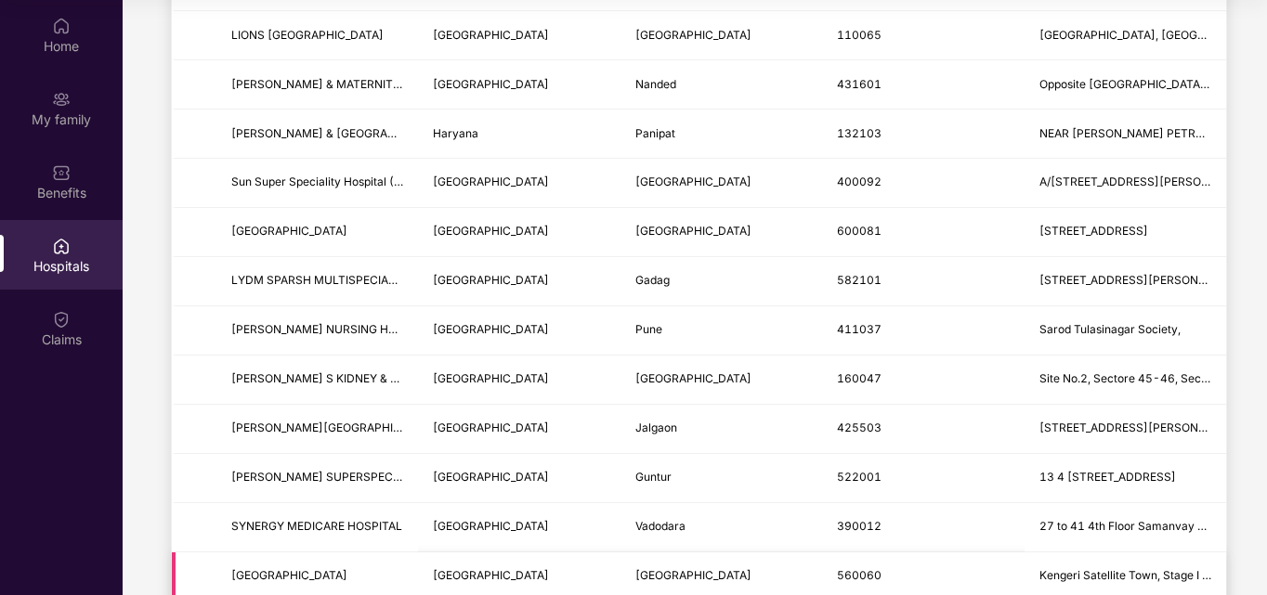
scroll to position [2229, 0]
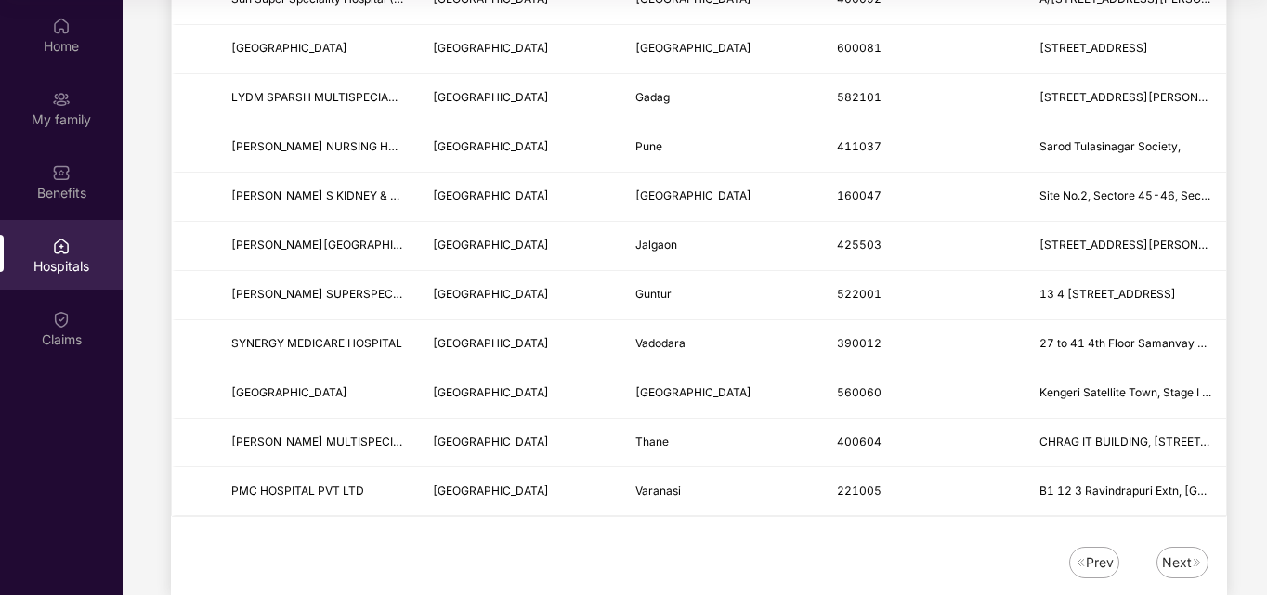
click at [1180, 563] on div "Next" at bounding box center [1177, 563] width 30 height 20
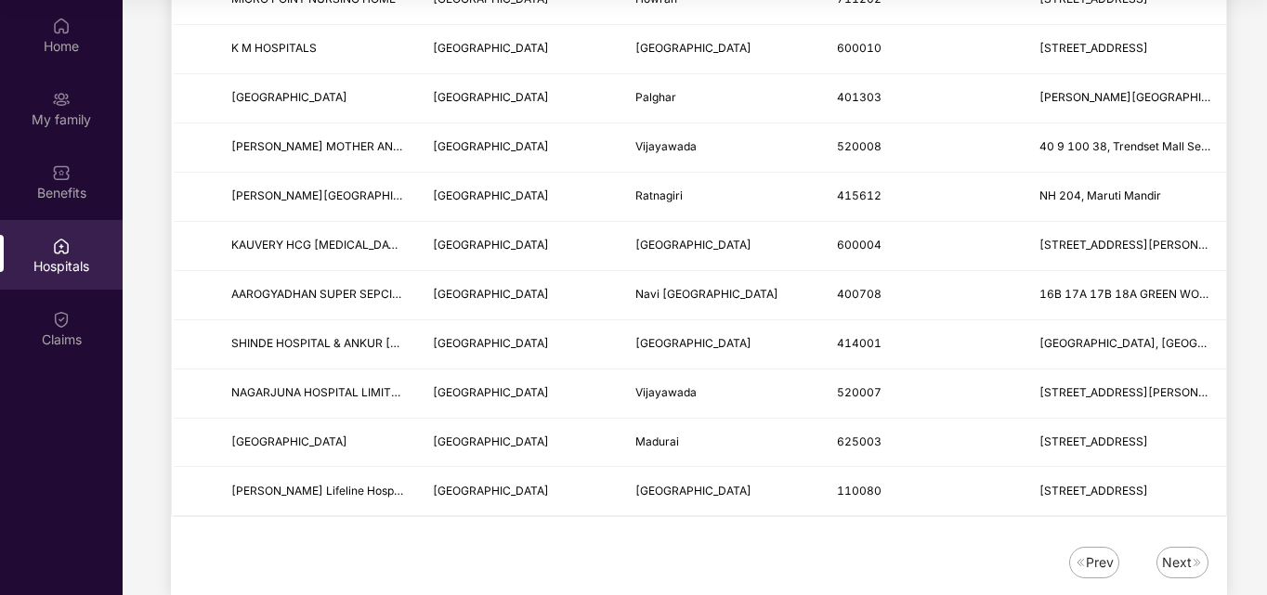
scroll to position [2268, 0]
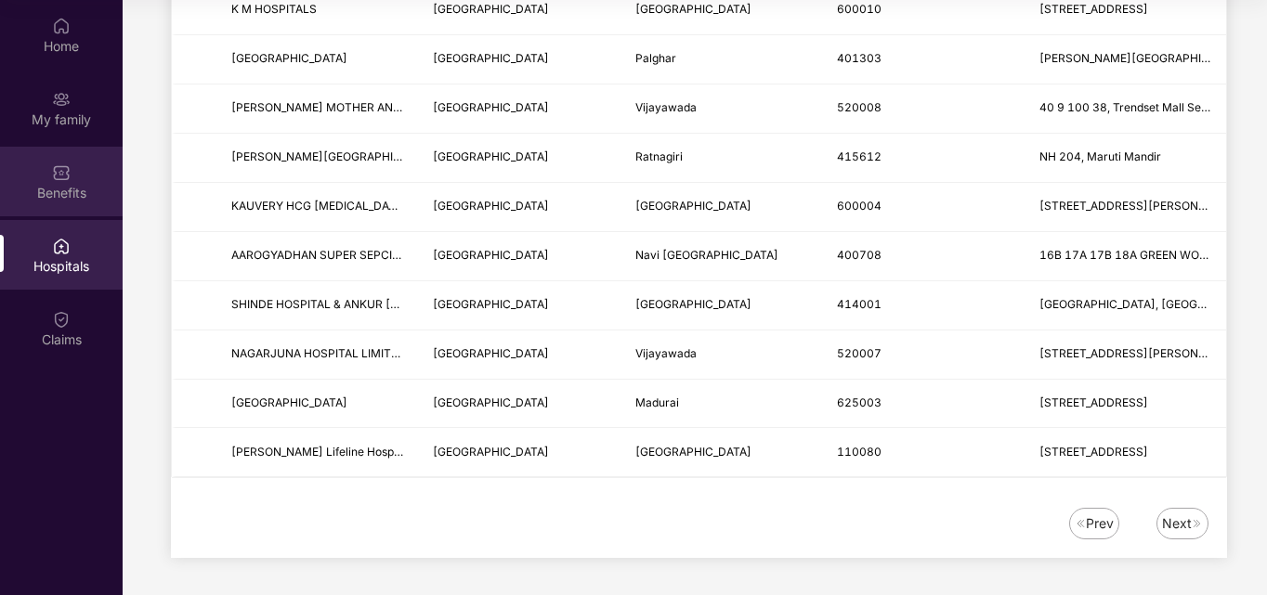
click at [60, 184] on div "Benefits" at bounding box center [61, 193] width 123 height 19
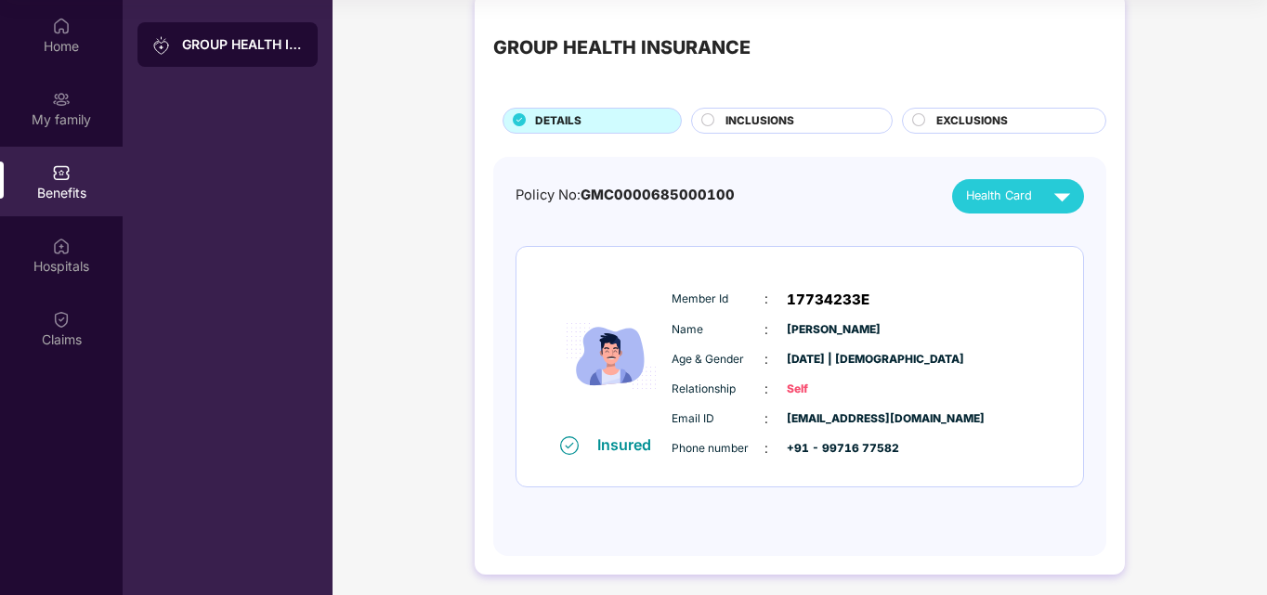
scroll to position [33, 0]
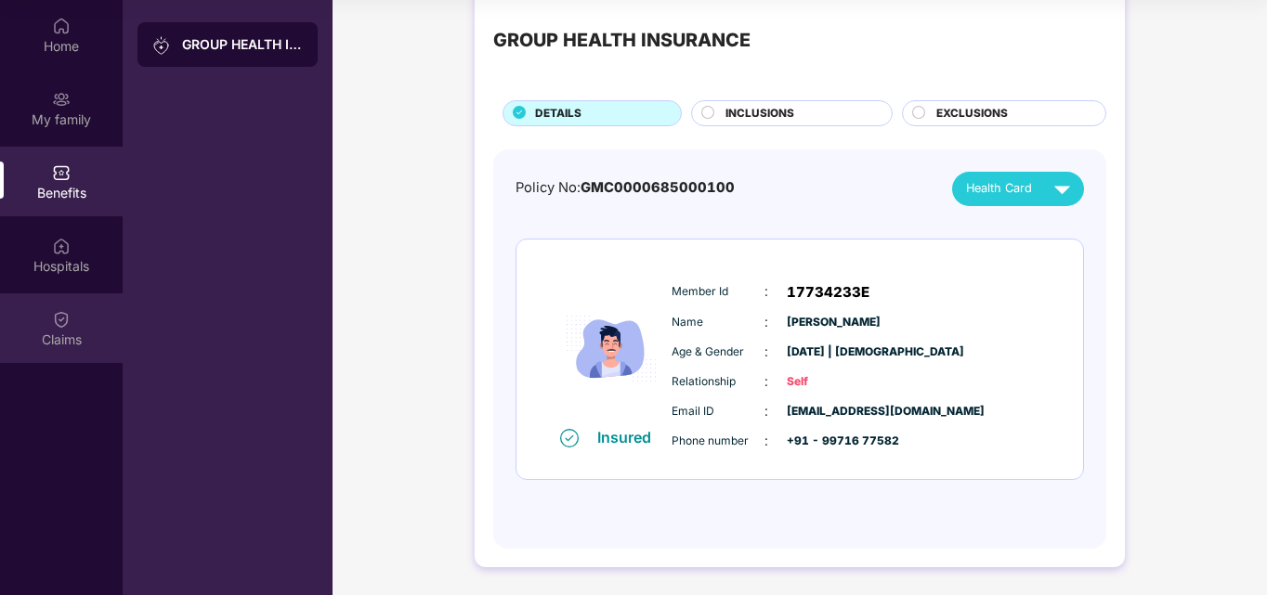
click at [51, 303] on div "Claims" at bounding box center [61, 329] width 123 height 70
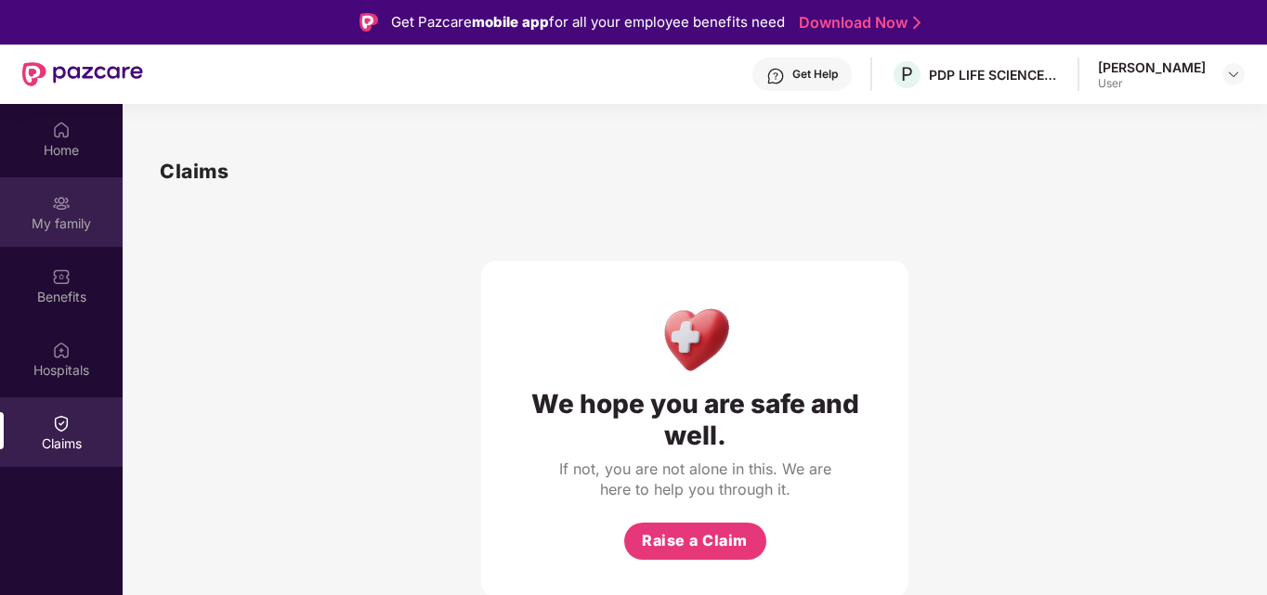
click at [53, 185] on div "My family" at bounding box center [61, 212] width 123 height 70
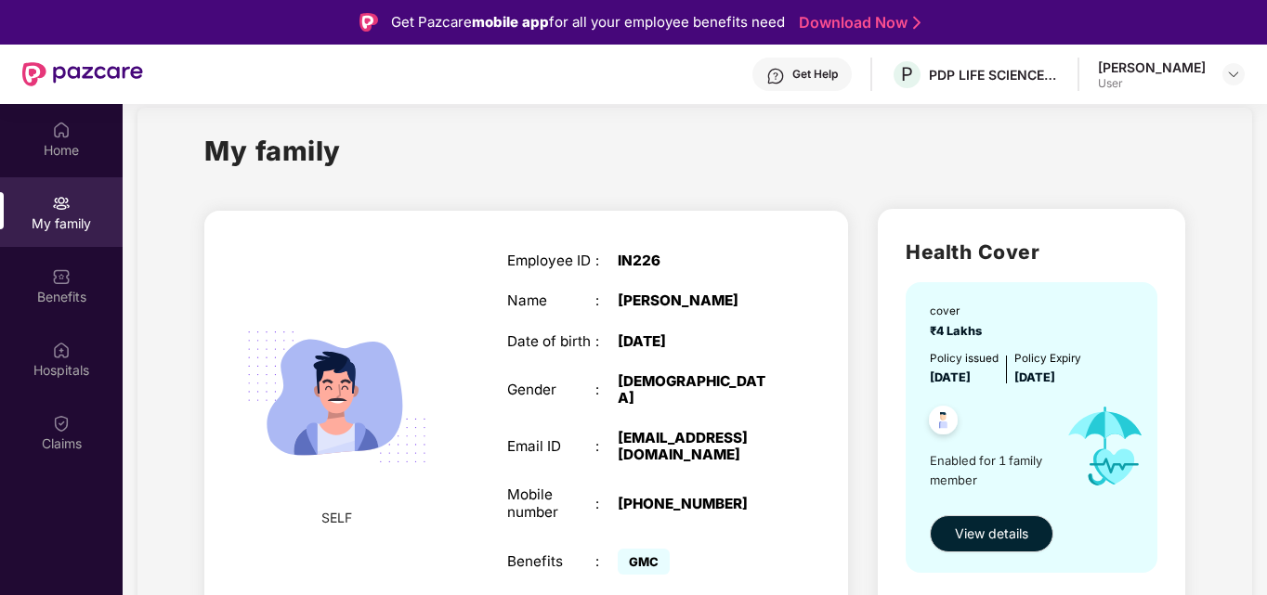
scroll to position [40, 0]
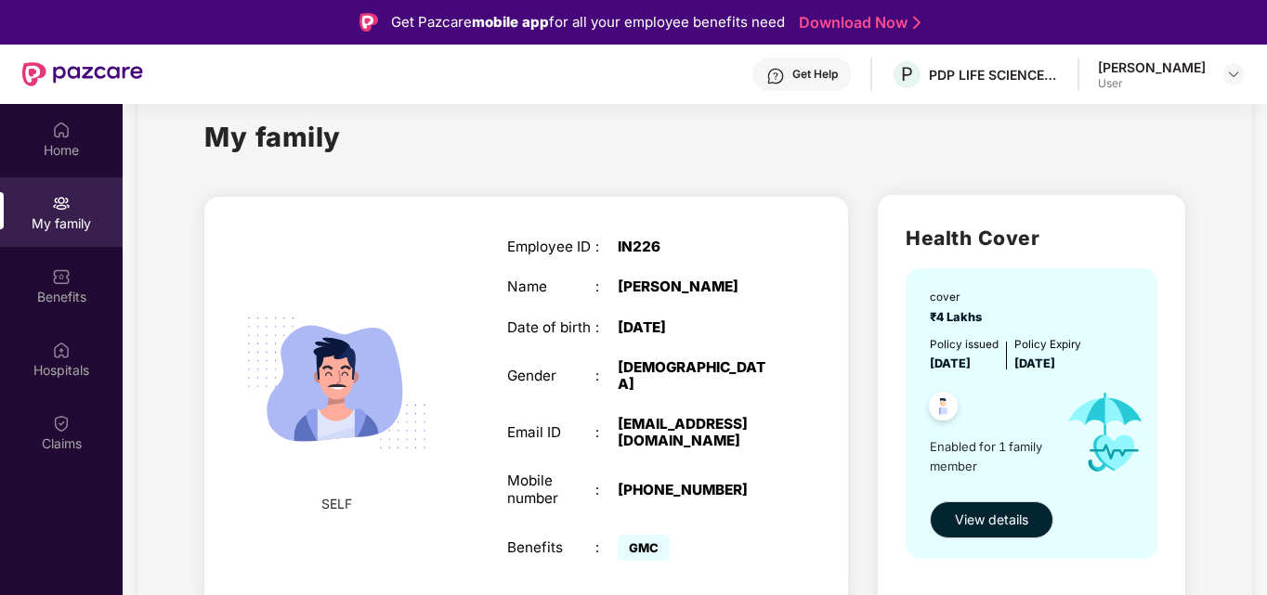
drag, startPoint x: 944, startPoint y: 302, endPoint x: 1105, endPoint y: 364, distance: 173.2
click at [1105, 364] on div "cover ₹4 Lakhs Policy issued [DATE] Policy Expiry [DATE] Enabled for 1 family m…" at bounding box center [1032, 413] width 252 height 290
click at [1107, 365] on div "Policy issued [DATE] Policy Expiry [DATE]" at bounding box center [1033, 355] width 207 height 38
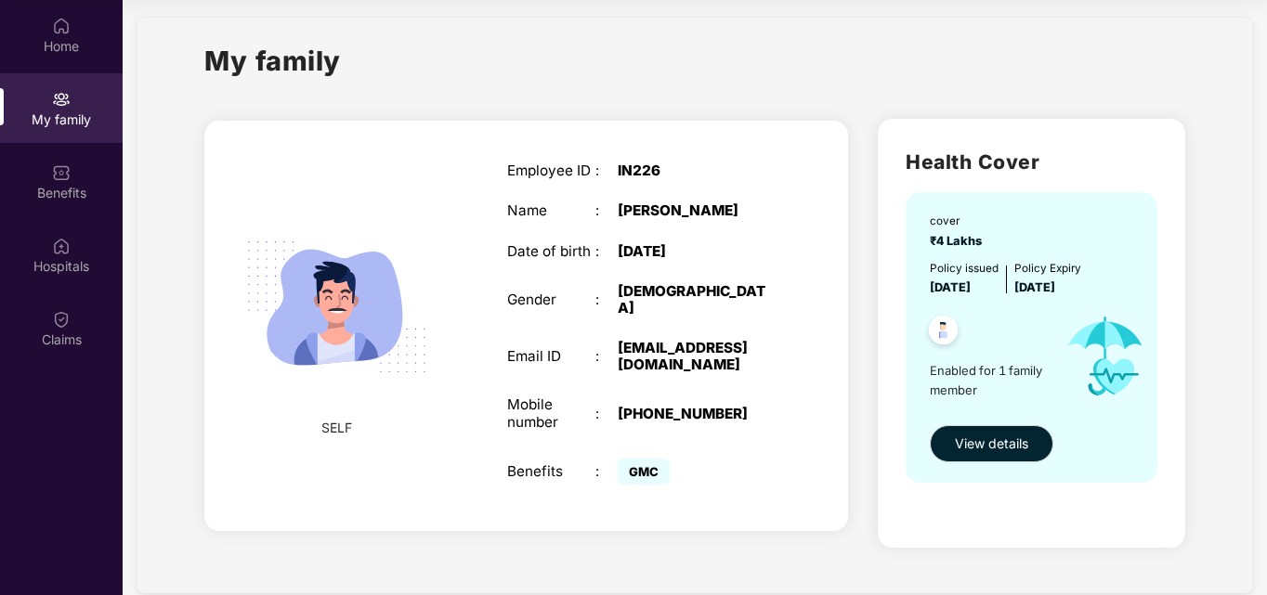
scroll to position [0, 0]
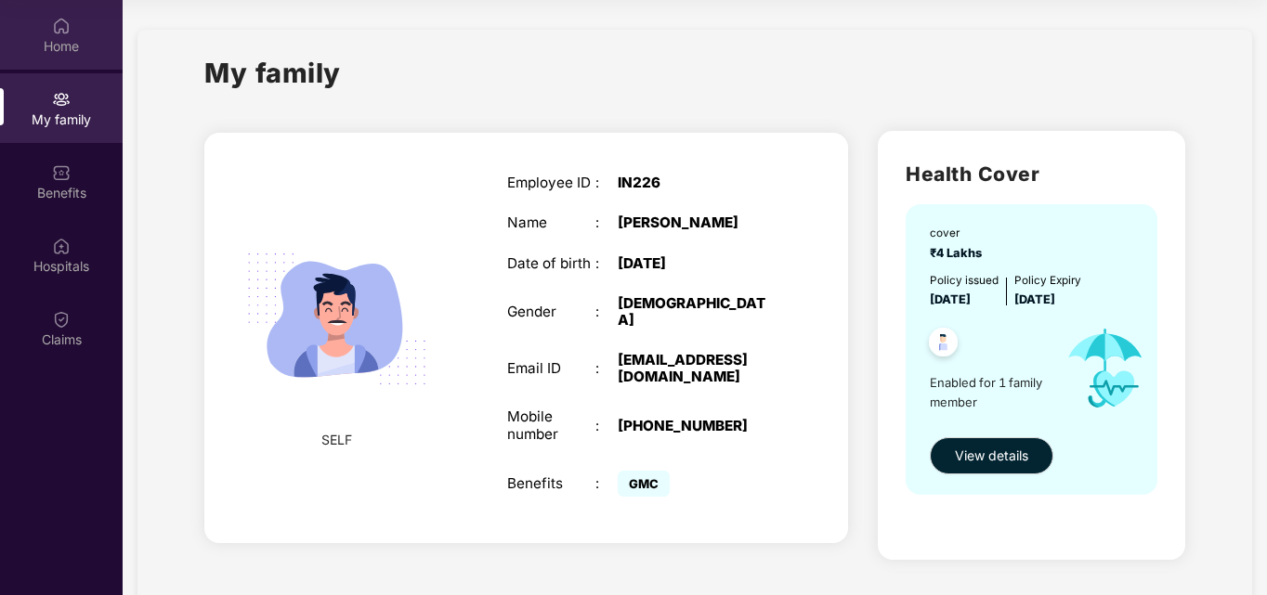
click at [58, 30] on img at bounding box center [61, 26] width 19 height 19
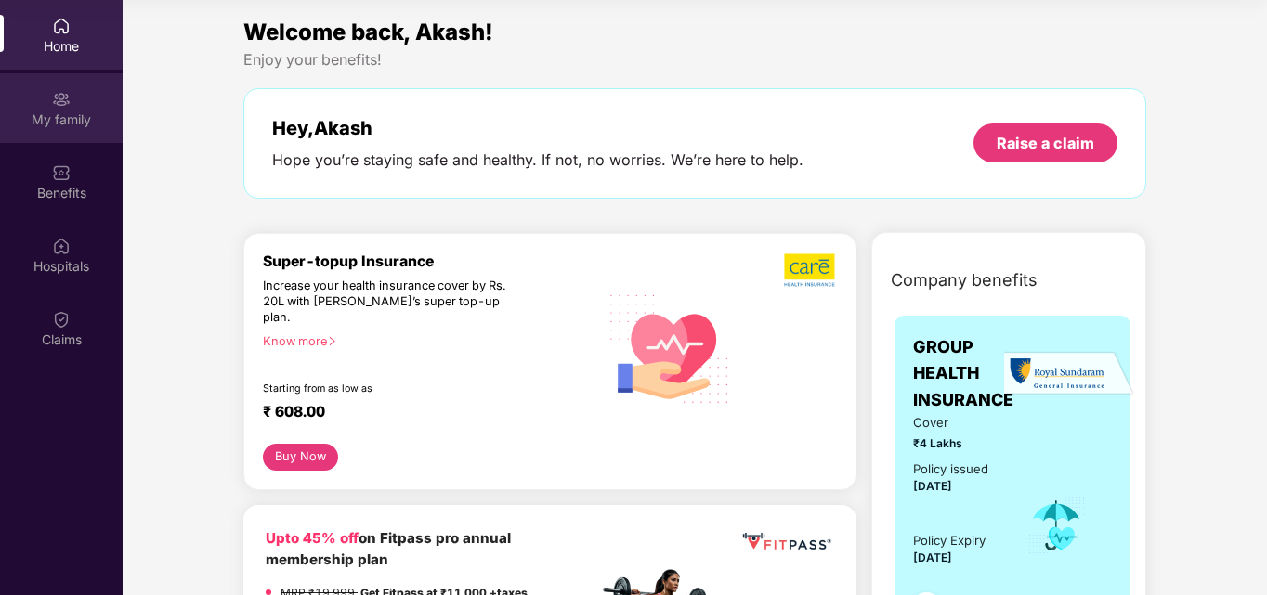
click at [51, 113] on div "My family" at bounding box center [61, 120] width 123 height 19
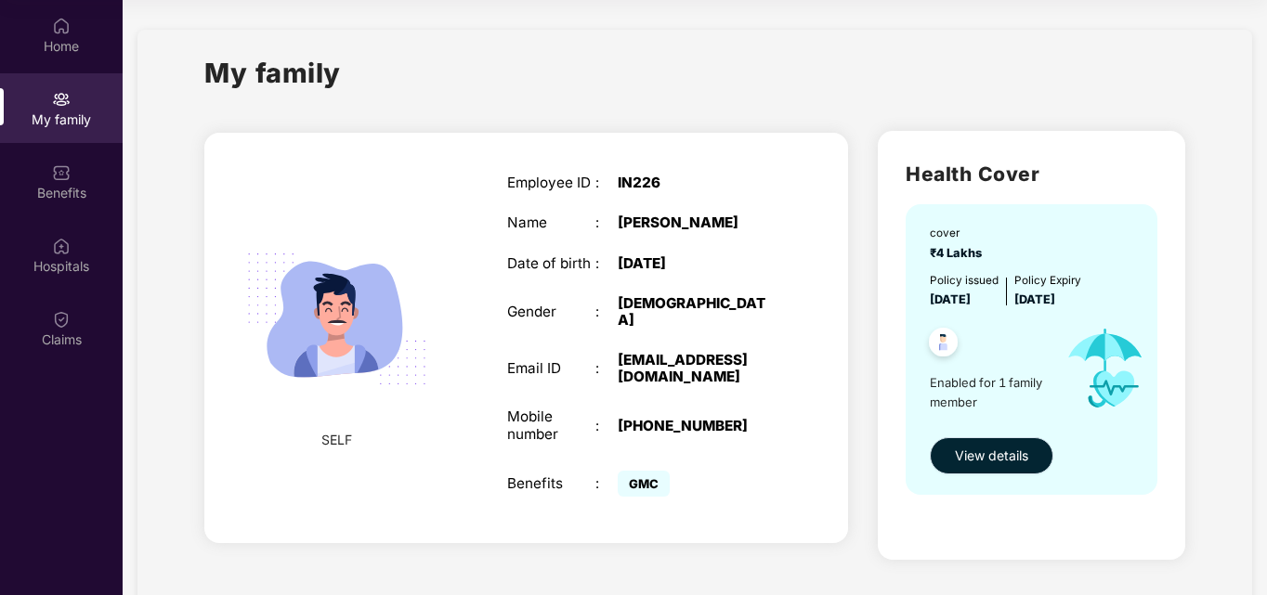
click at [980, 438] on button "View details" at bounding box center [992, 456] width 124 height 37
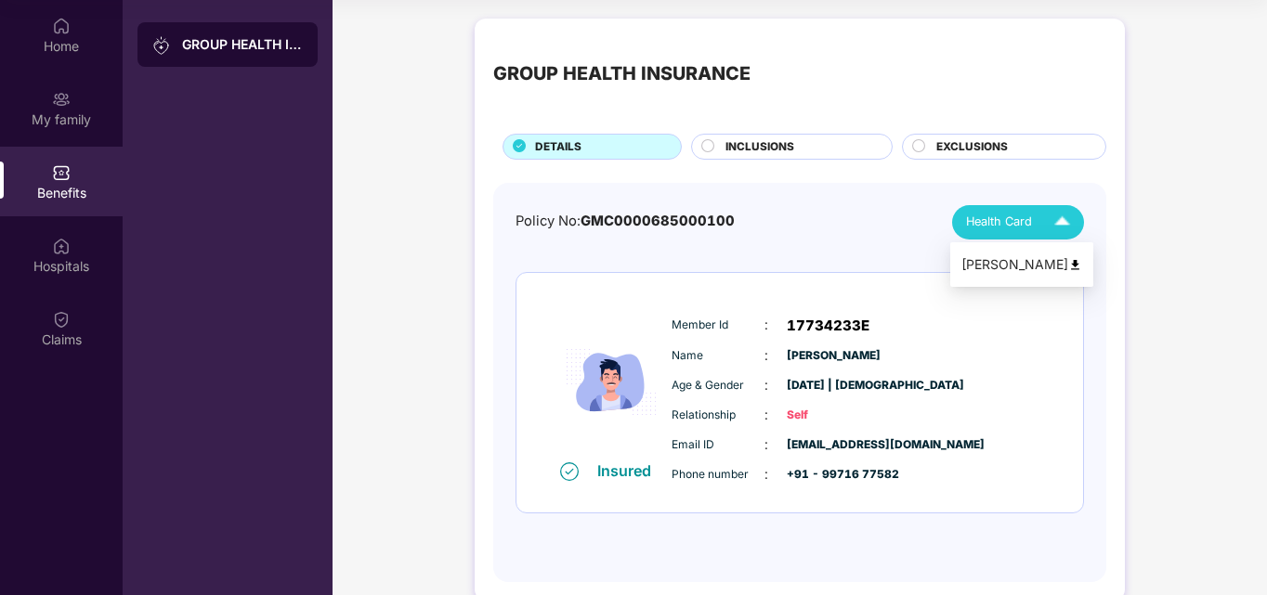
click at [1043, 229] on div "Health Card" at bounding box center [1022, 222] width 112 height 33
click at [1011, 266] on div "[PERSON_NAME]" at bounding box center [1021, 265] width 121 height 20
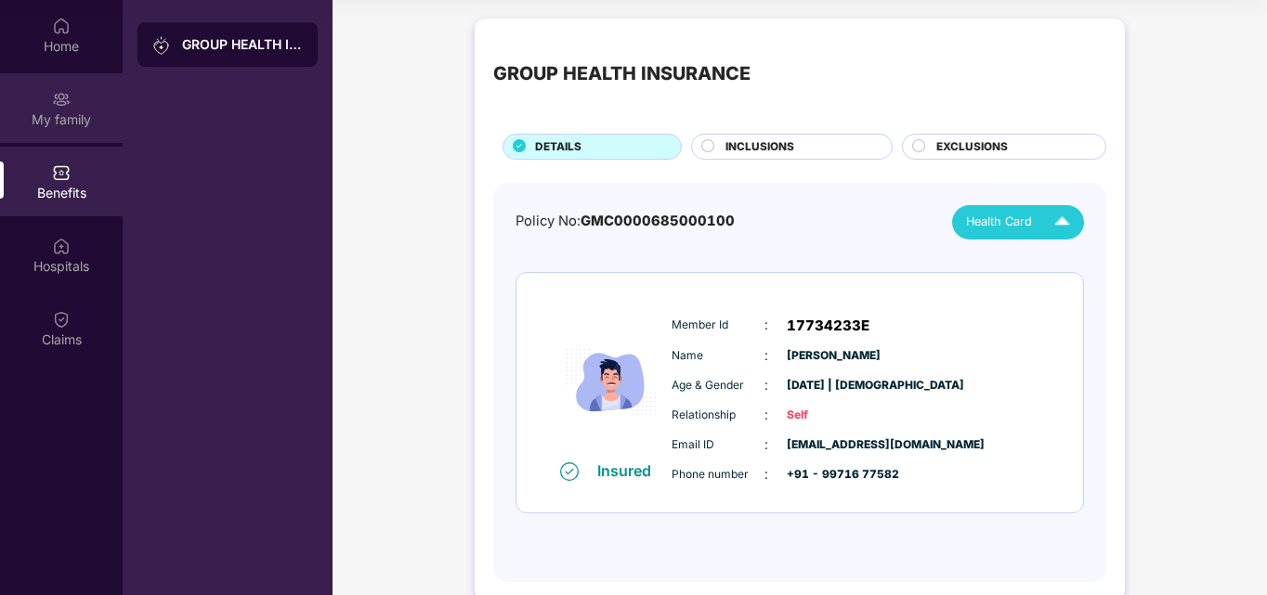
click at [60, 115] on div "My family" at bounding box center [61, 120] width 123 height 19
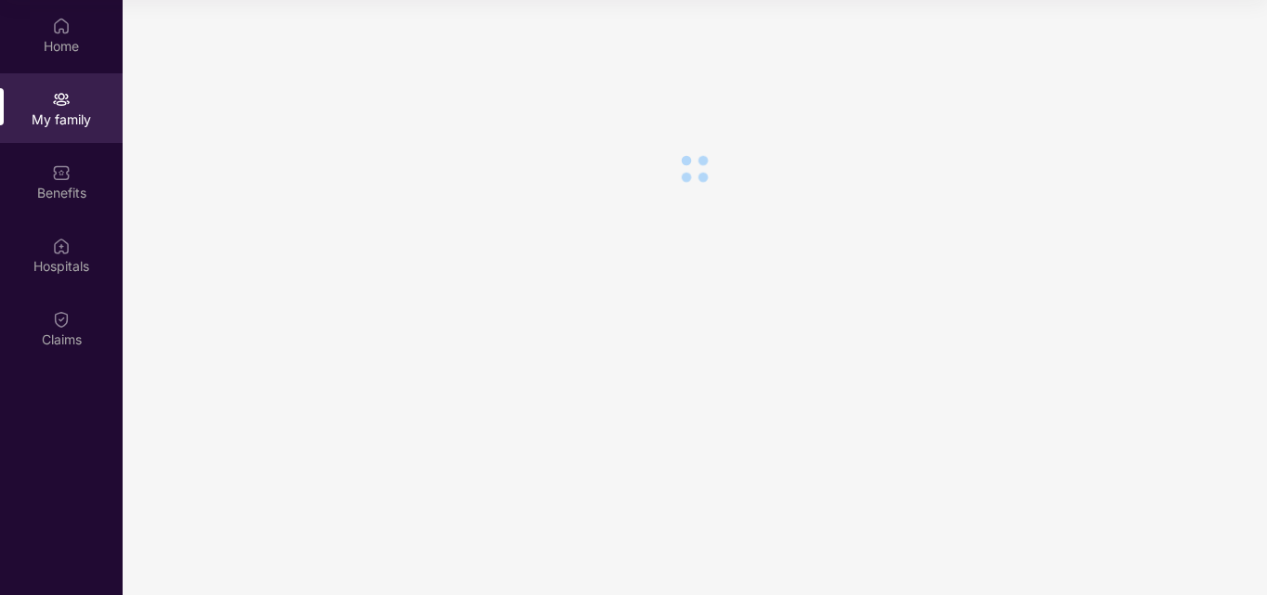
click at [59, 82] on div "My family" at bounding box center [61, 108] width 123 height 70
click at [59, 46] on div "Home" at bounding box center [61, 46] width 123 height 19
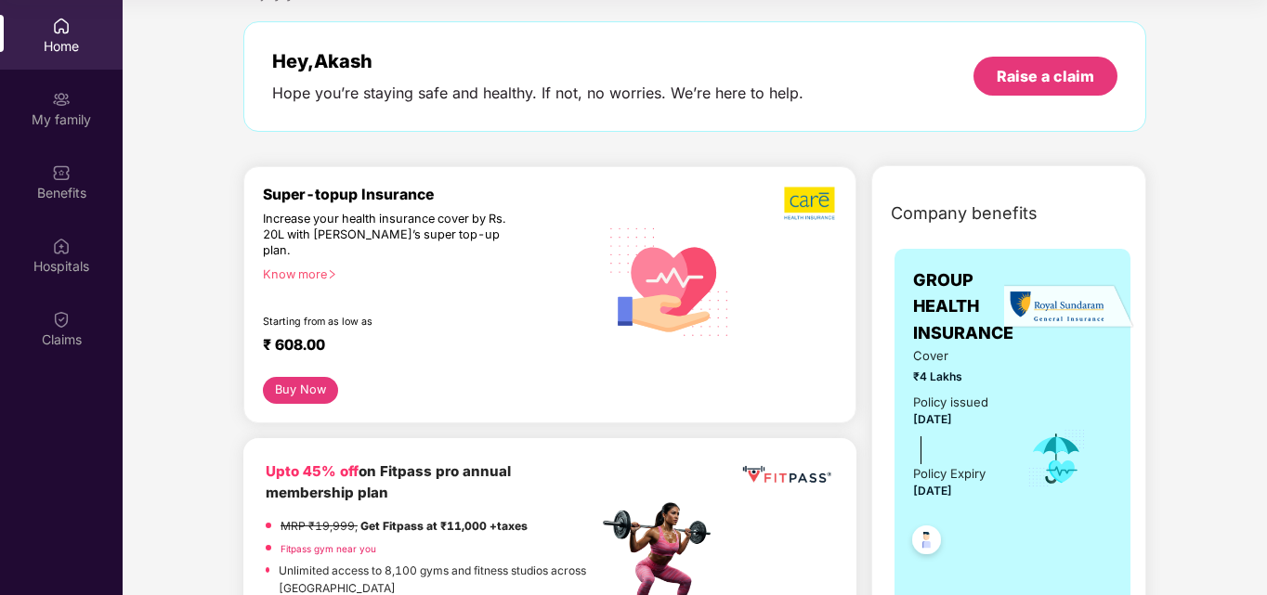
scroll to position [372, 0]
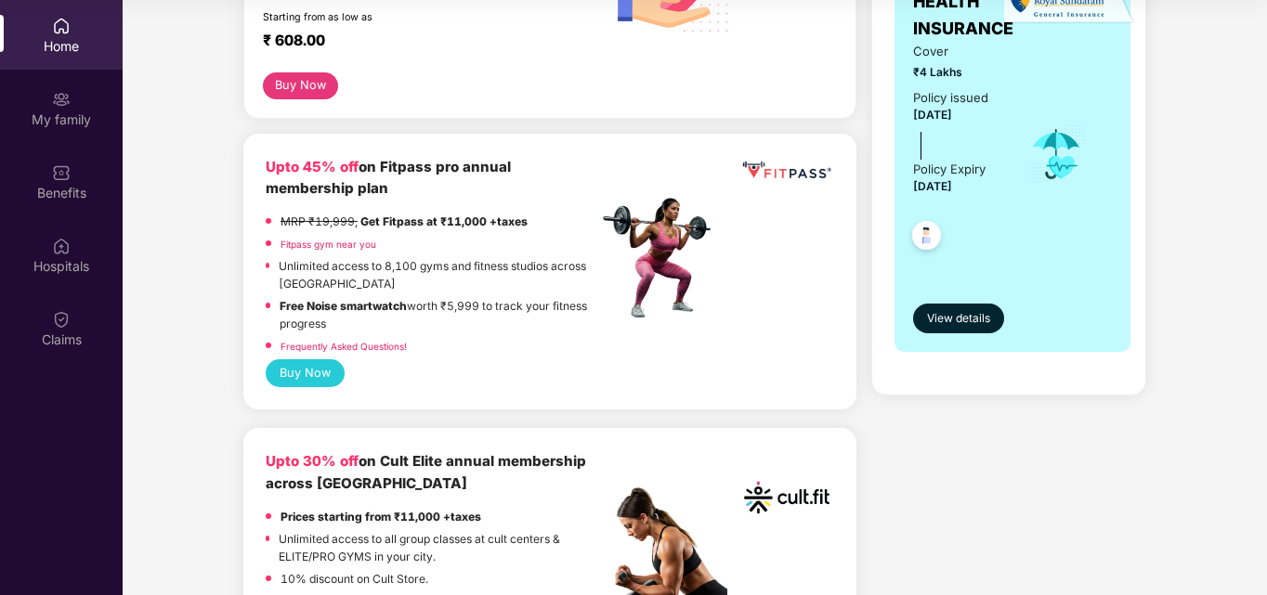
drag, startPoint x: 258, startPoint y: 146, endPoint x: 451, endPoint y: 168, distance: 193.6
click at [451, 168] on div "Upto 45% off on Fitpass pro annual membership plan MRP ₹19,999, Get Fitpass at …" at bounding box center [549, 272] width 613 height 277
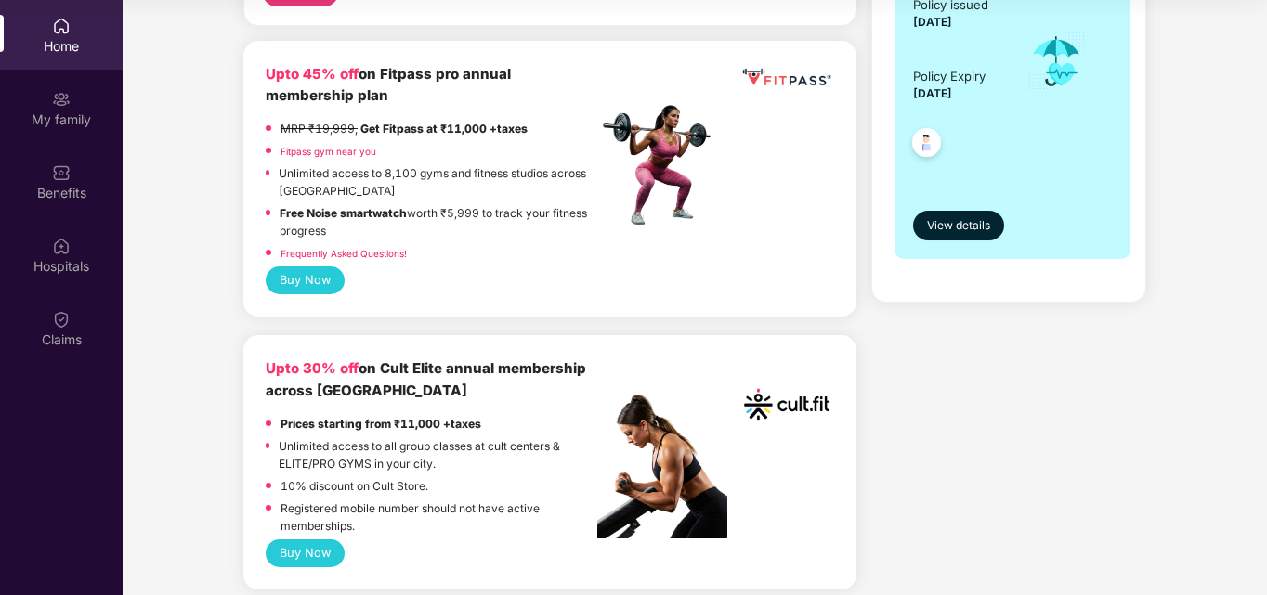
click at [308, 540] on button "Buy Now" at bounding box center [305, 554] width 79 height 28
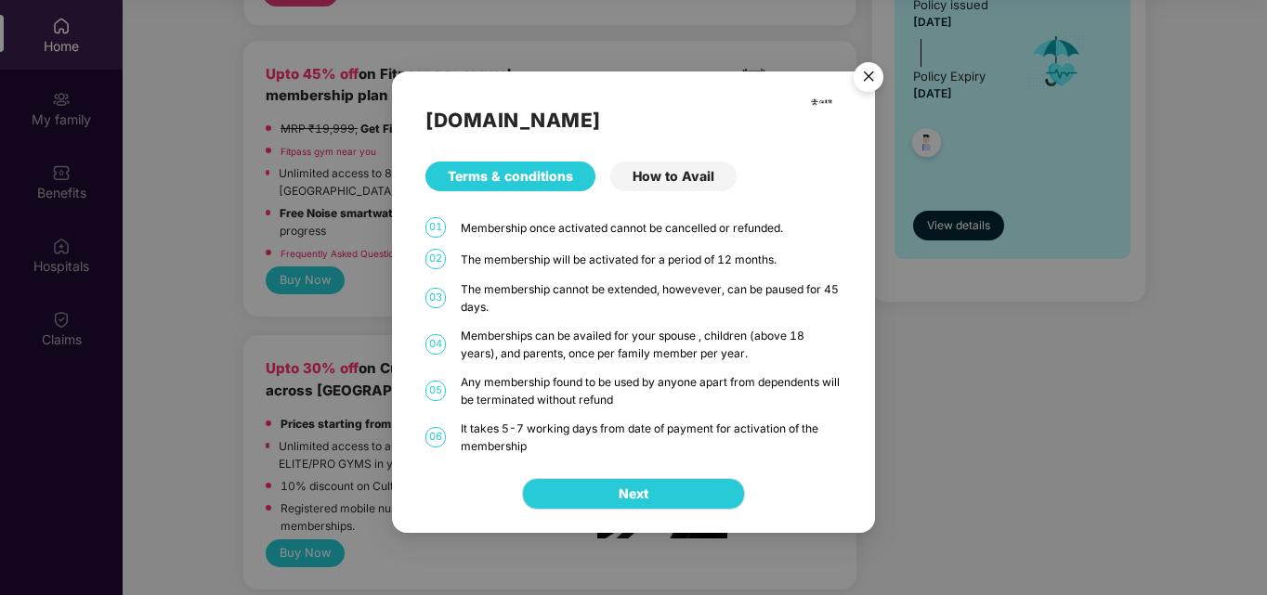
click at [672, 141] on div "[DOMAIN_NAME] Terms & conditions How to Avail 01 Membership once activated cann…" at bounding box center [633, 264] width 483 height 384
click at [676, 176] on div "How to Avail" at bounding box center [673, 177] width 126 height 30
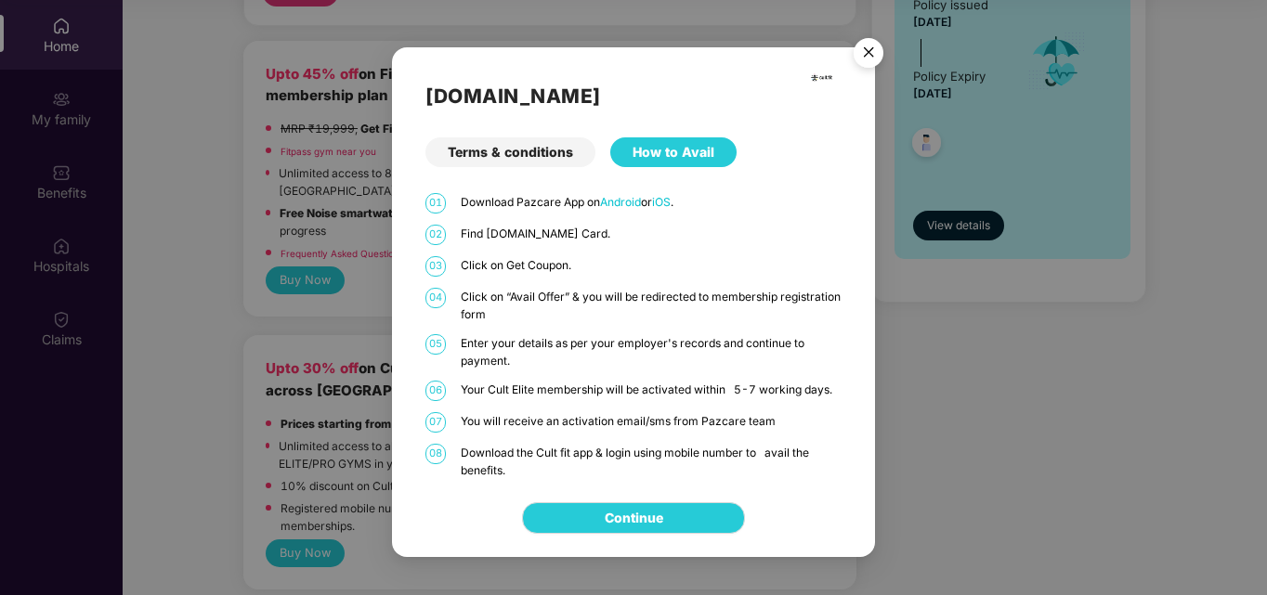
click at [868, 54] on img "Close" at bounding box center [869, 56] width 52 height 52
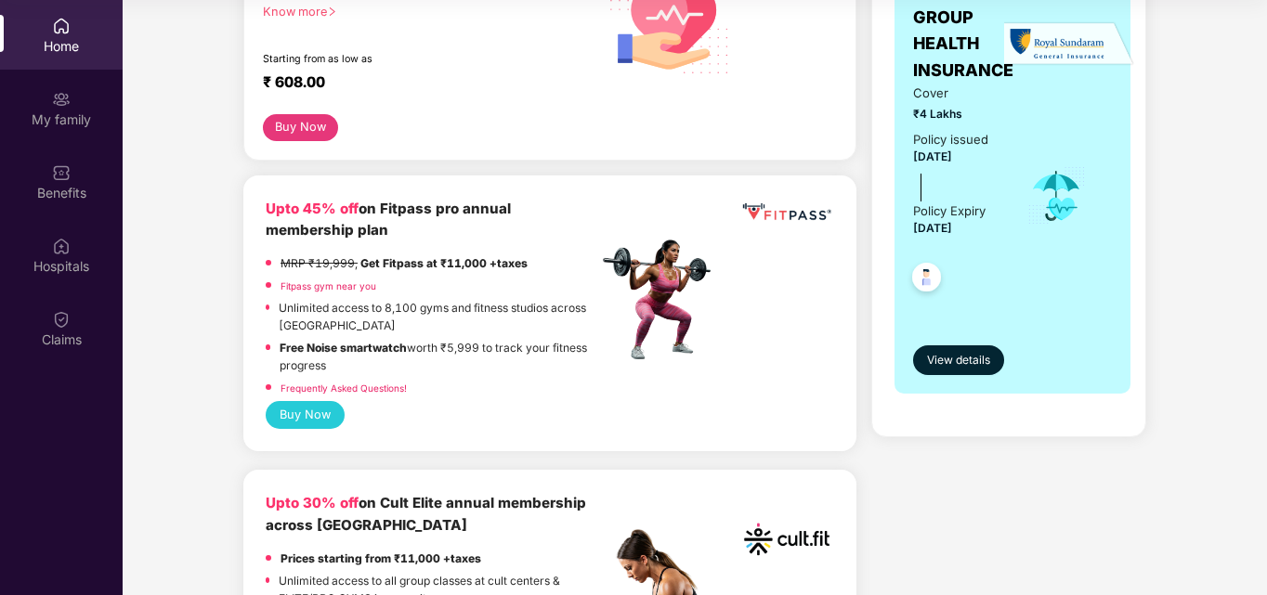
scroll to position [93, 0]
